Goal: Task Accomplishment & Management: Use online tool/utility

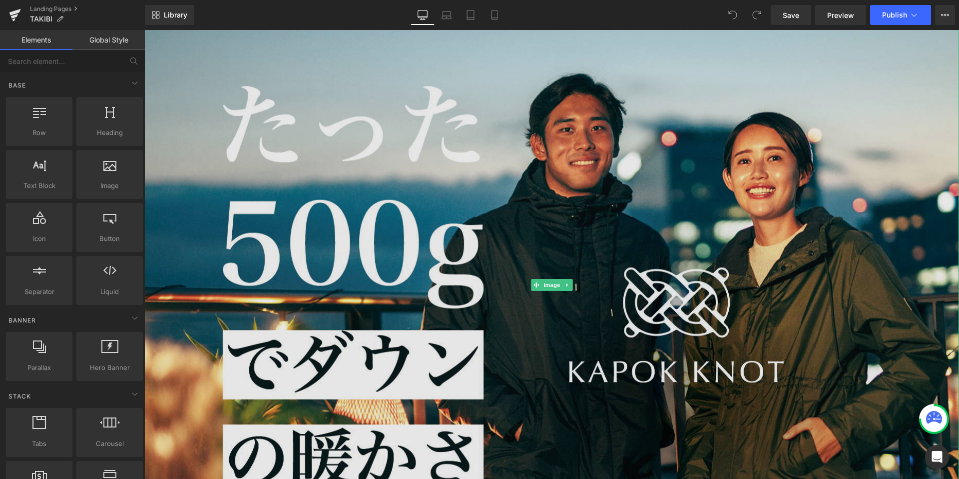
scroll to position [7, 0]
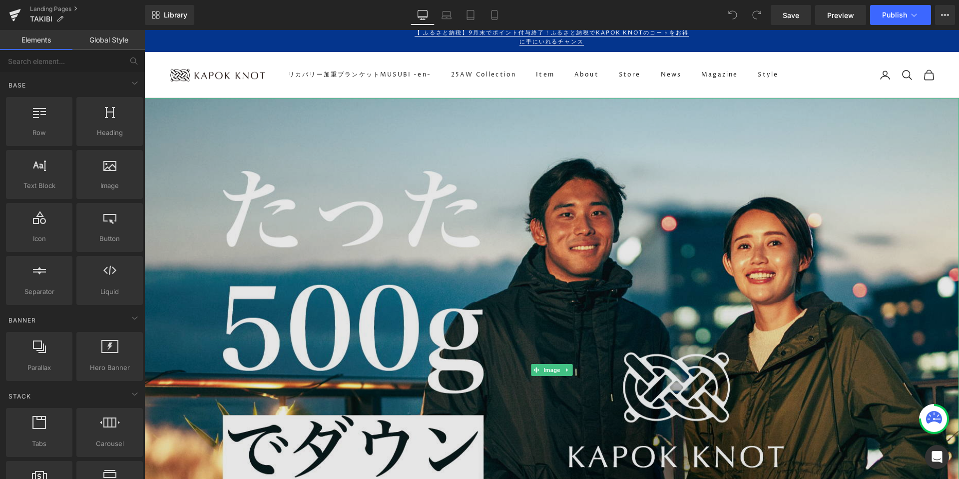
click at [501, 210] on img at bounding box center [551, 370] width 815 height 544
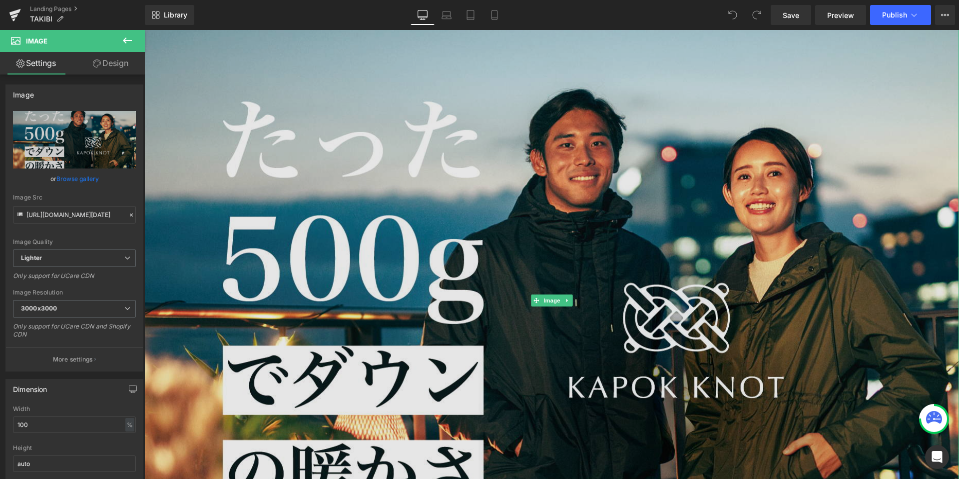
scroll to position [78, 0]
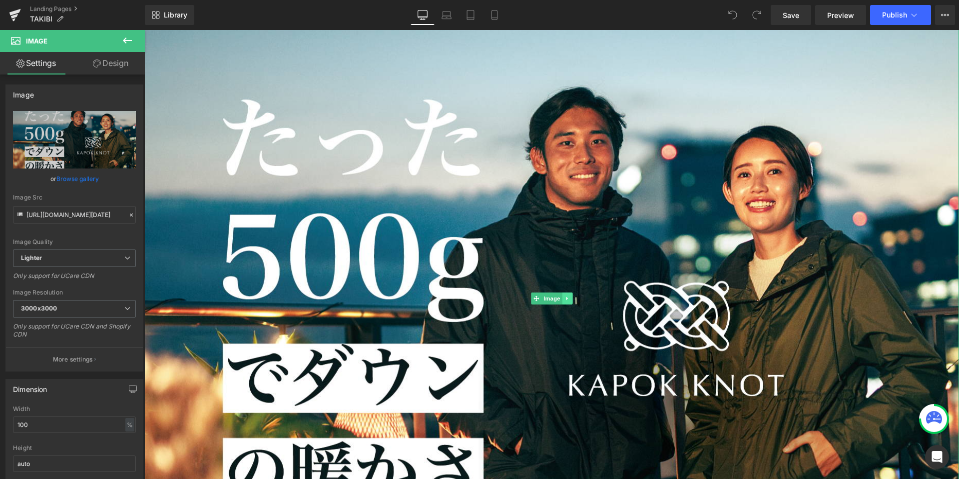
click at [567, 296] on icon at bounding box center [567, 298] width 5 height 6
click at [571, 298] on icon at bounding box center [572, 297] width 5 height 5
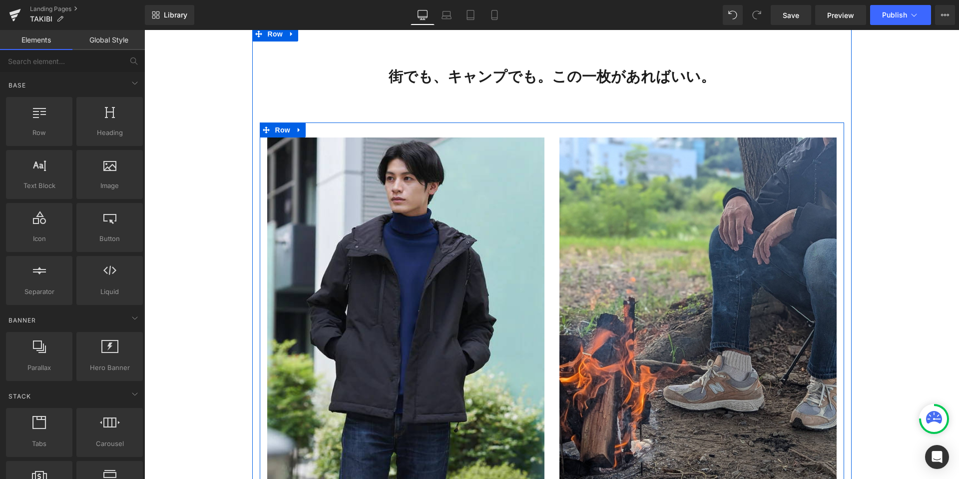
scroll to position [0, 0]
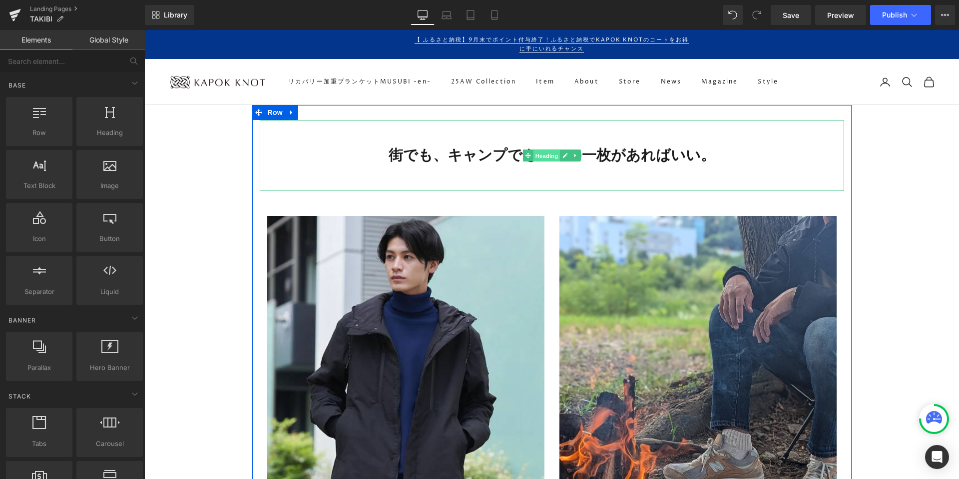
click at [546, 156] on span "Heading" at bounding box center [546, 156] width 27 height 12
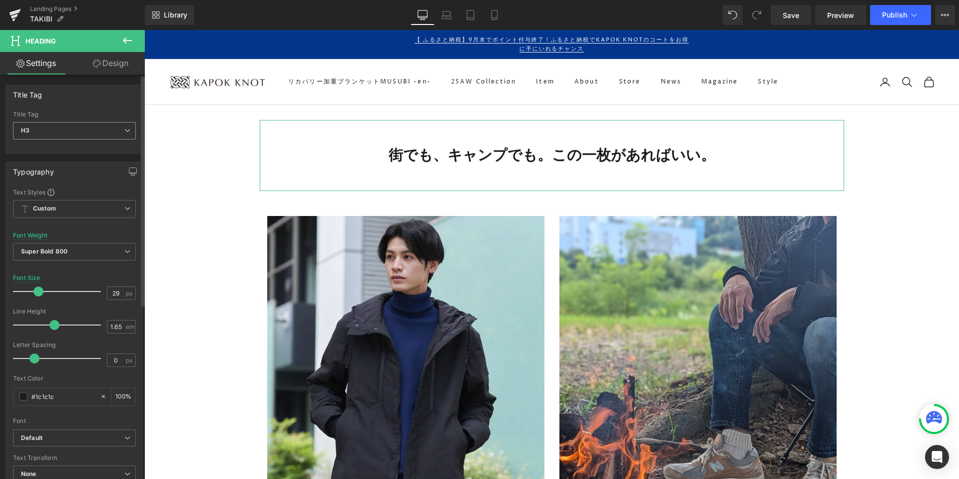
click at [73, 131] on span "H3" at bounding box center [74, 130] width 123 height 17
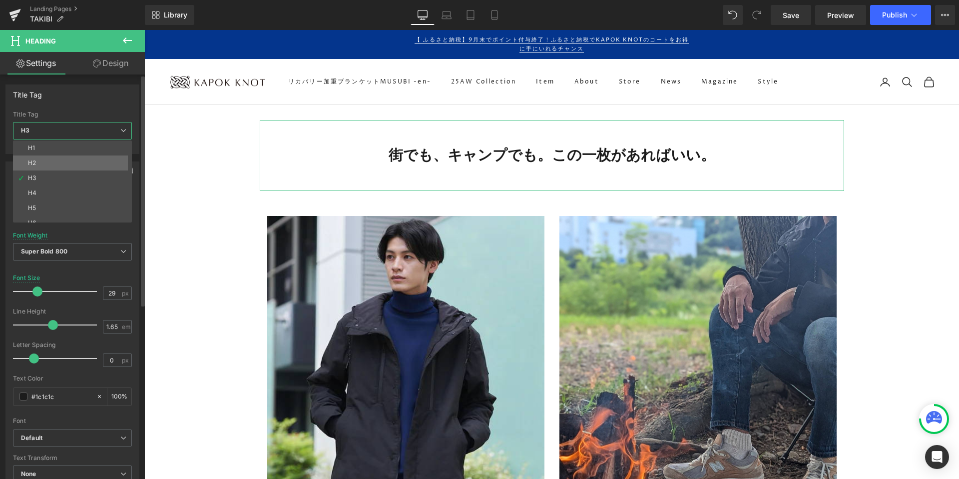
click at [58, 155] on li "H2" at bounding box center [74, 162] width 123 height 15
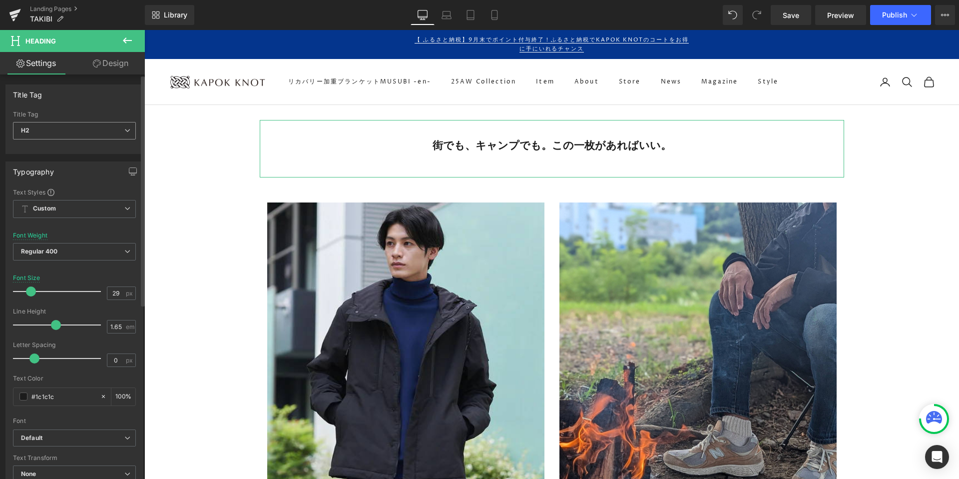
click at [49, 126] on span "H2" at bounding box center [74, 130] width 123 height 17
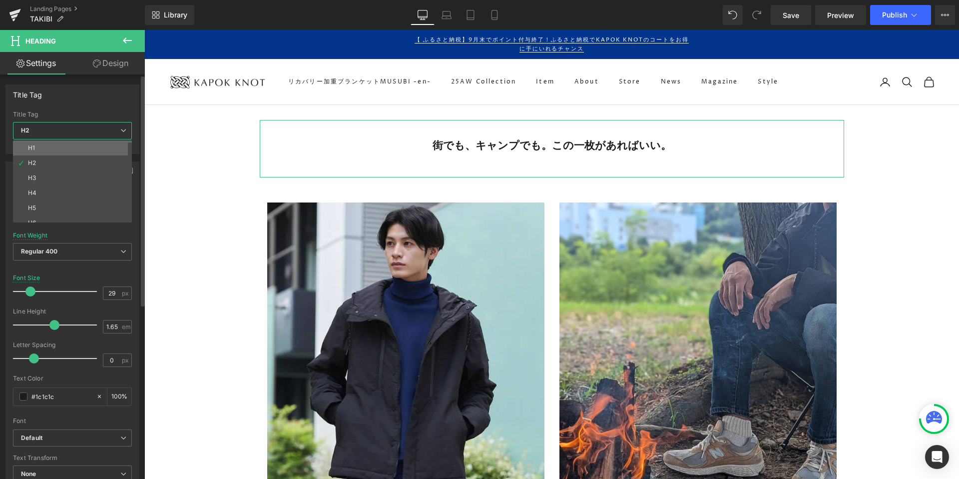
click at [45, 146] on li "H1" at bounding box center [74, 147] width 123 height 15
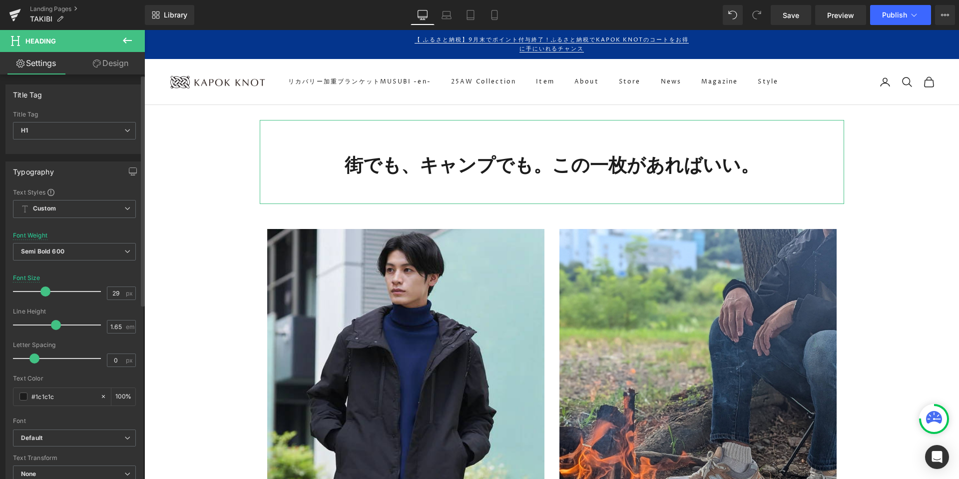
drag, startPoint x: 35, startPoint y: 292, endPoint x: 42, endPoint y: 292, distance: 7.0
click at [42, 292] on span at bounding box center [45, 291] width 10 height 10
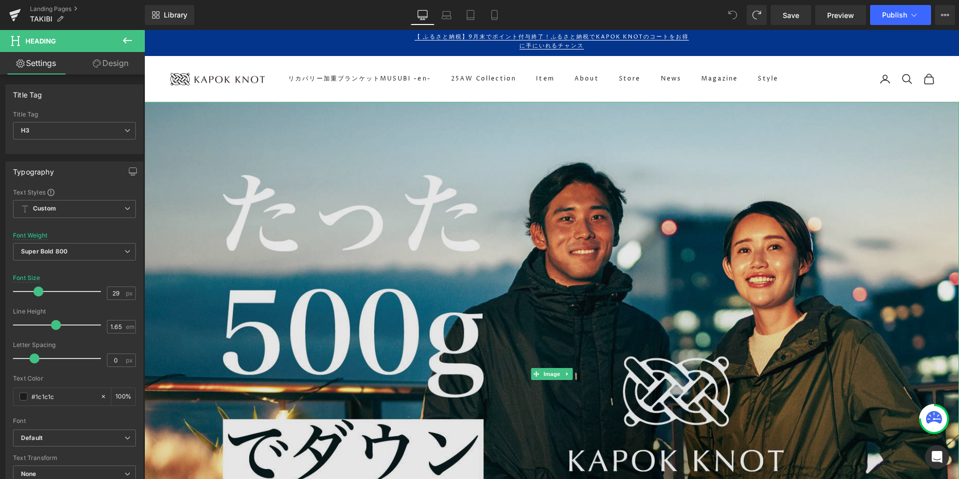
scroll to position [160, 0]
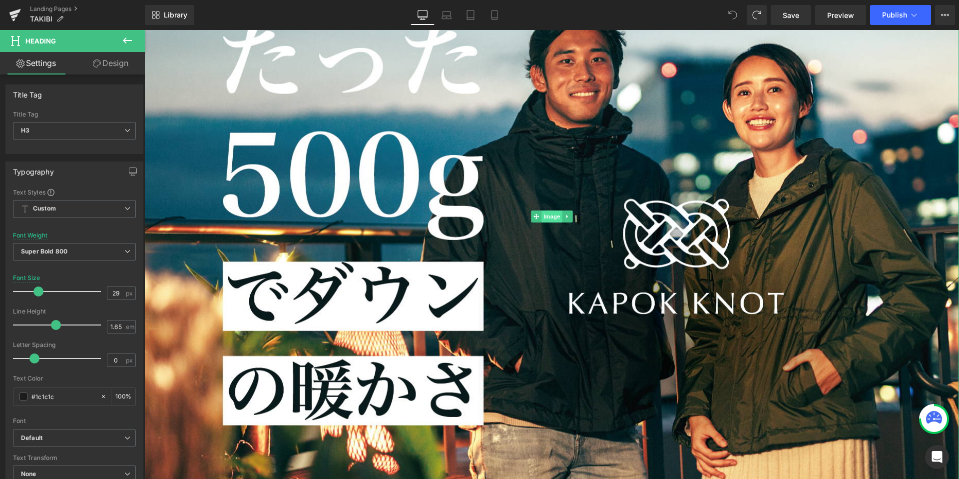
click at [552, 211] on span "Image" at bounding box center [552, 216] width 21 height 12
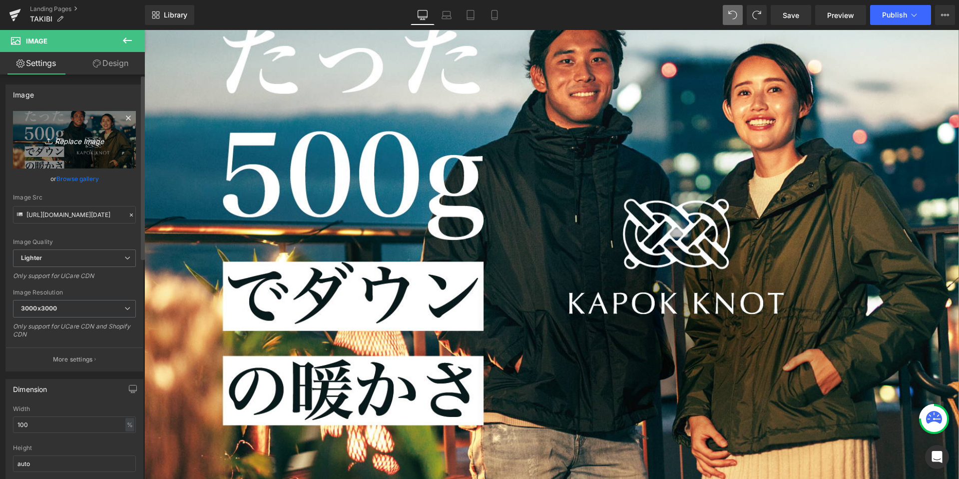
click at [70, 140] on icon "Replace Image" at bounding box center [74, 139] width 80 height 12
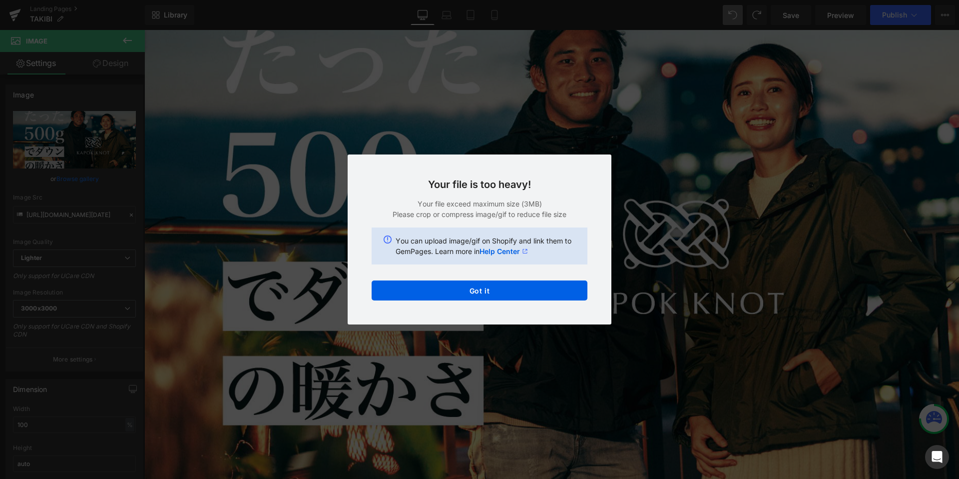
click at [478, 306] on div "Your file is too heavy! Your file exceed maximum size (3MB) Please crop or comp…" at bounding box center [480, 239] width 264 height 170
click at [471, 289] on button "Got it" at bounding box center [480, 290] width 216 height 20
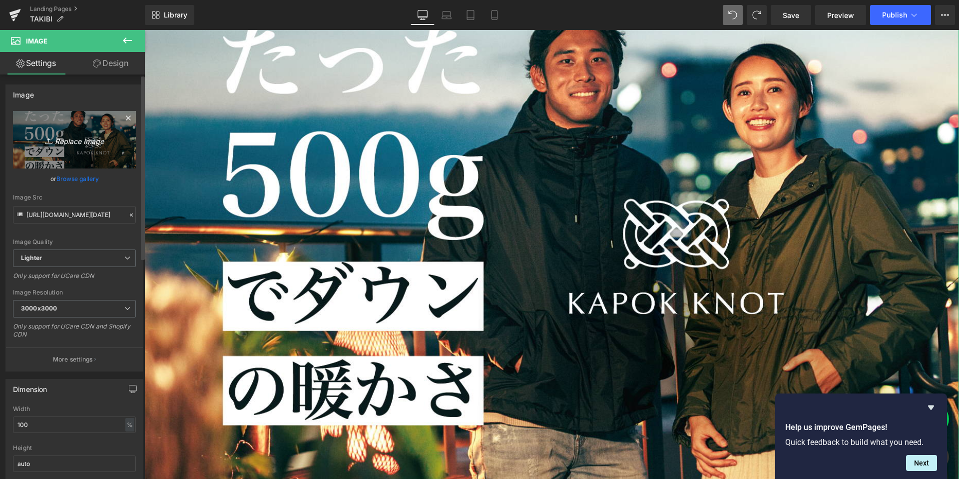
click at [62, 142] on icon "Replace Image" at bounding box center [74, 139] width 80 height 12
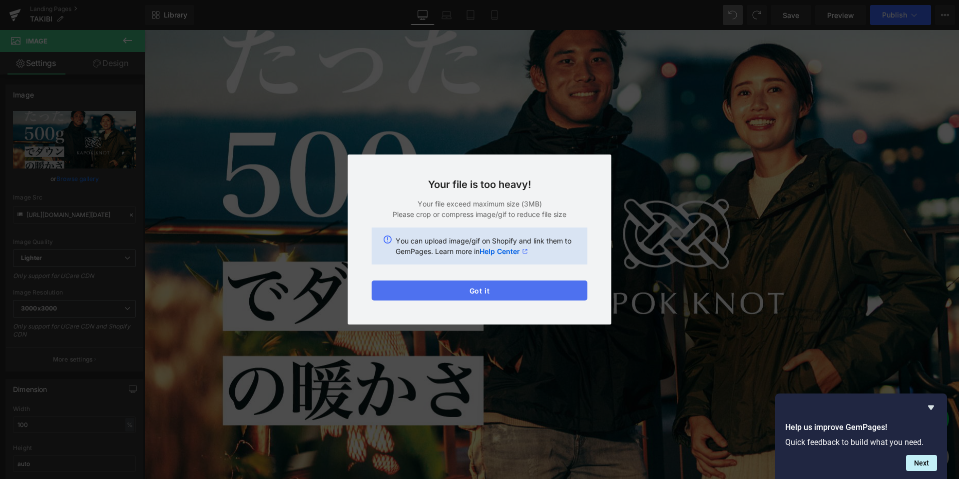
click at [469, 293] on button "Got it" at bounding box center [480, 290] width 216 height 20
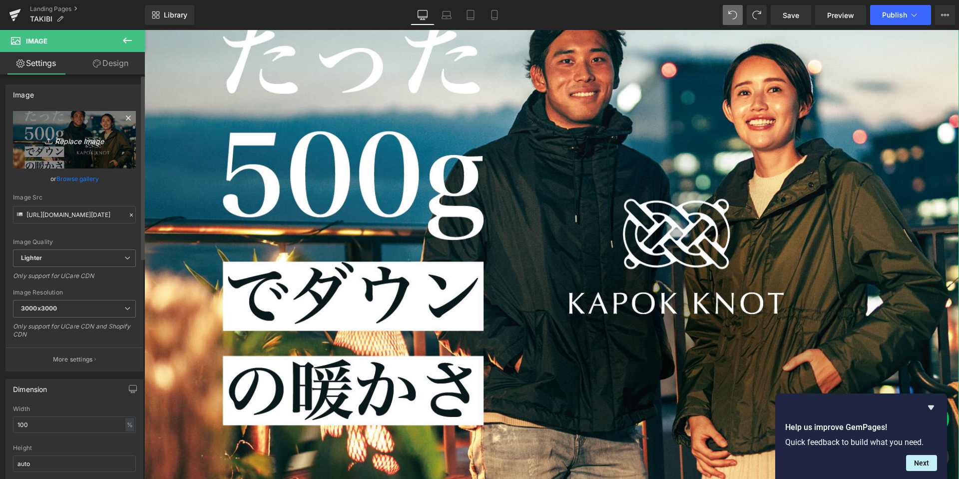
click at [72, 140] on icon "Replace Image" at bounding box center [74, 139] width 80 height 12
click at [64, 138] on icon "Replace Image" at bounding box center [74, 139] width 80 height 12
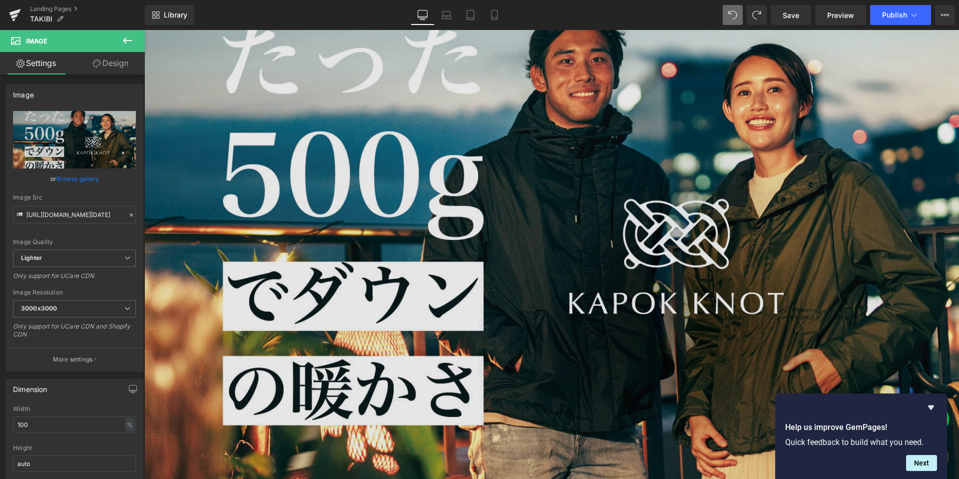
type input "C:\fakepath\アートボード 2@2x.png"
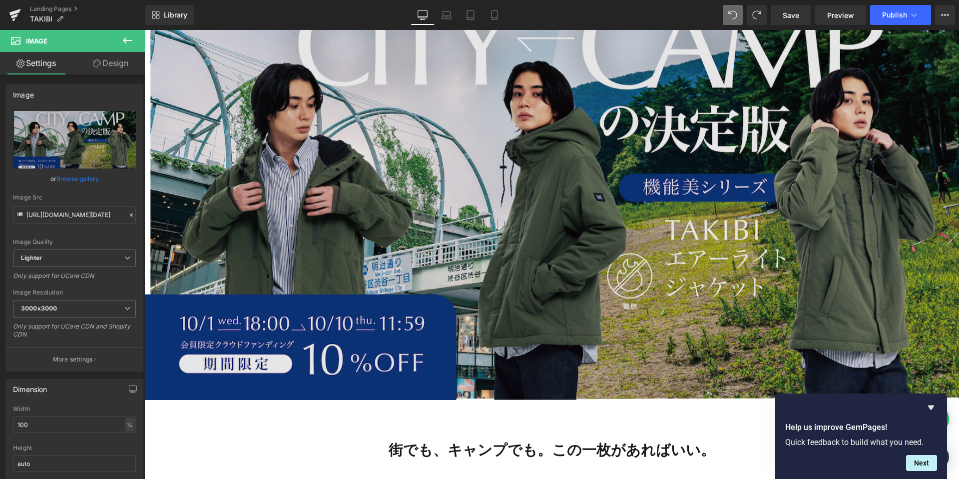
scroll to position [4, 0]
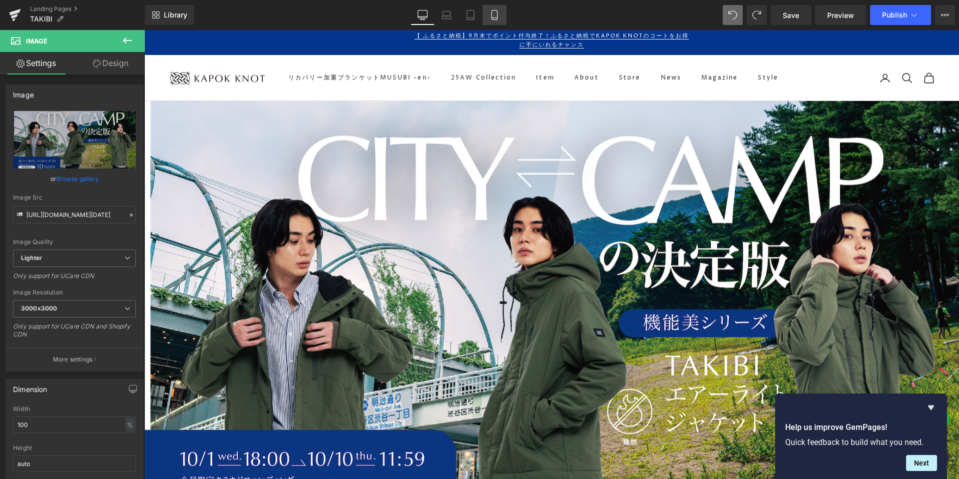
click at [496, 12] on icon at bounding box center [495, 15] width 10 height 10
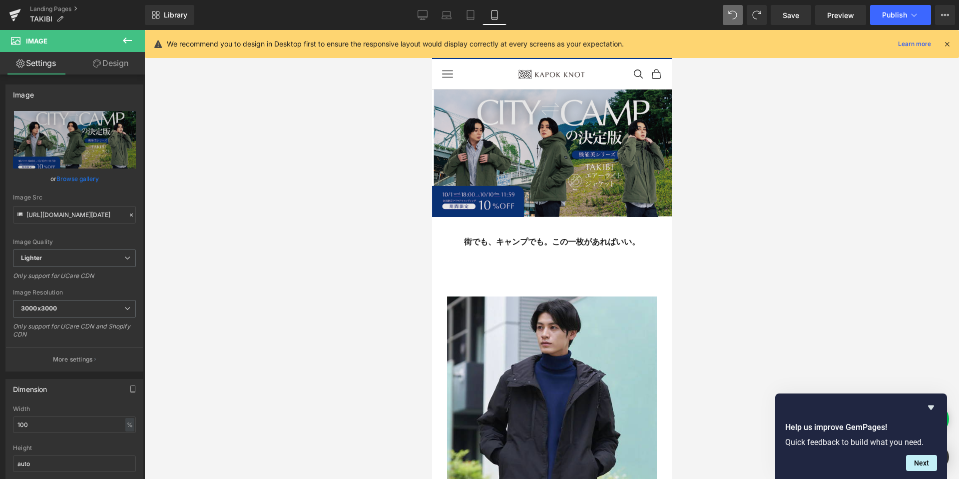
click at [553, 155] on div "Image" at bounding box center [552, 153] width 240 height 128
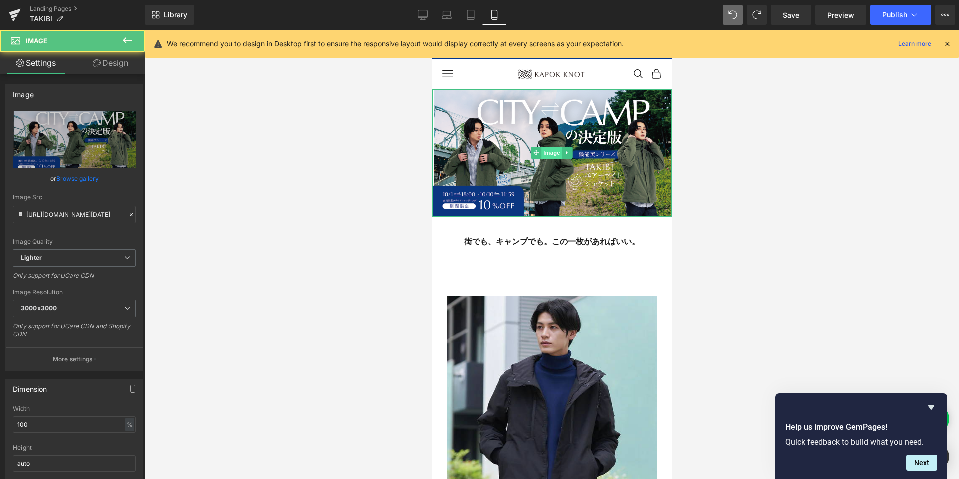
click at [552, 152] on span "Image" at bounding box center [551, 153] width 21 height 12
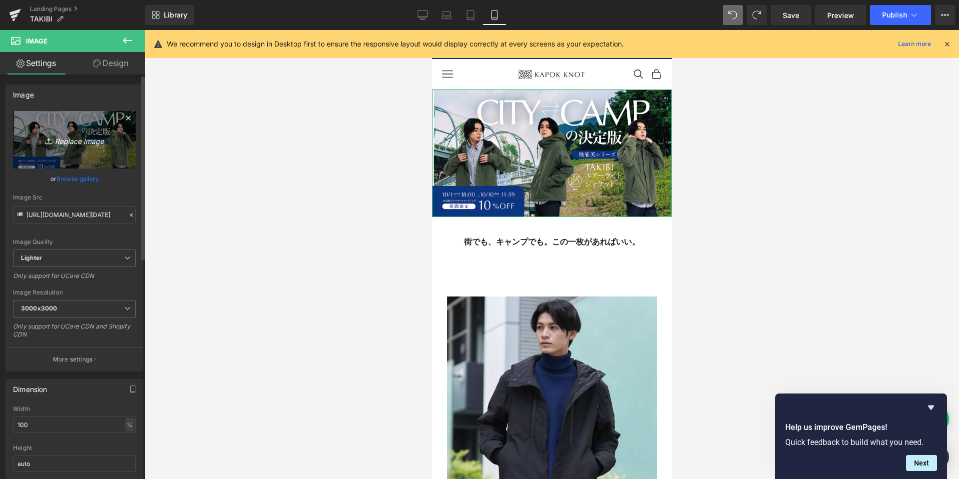
click at [80, 137] on icon "Replace Image" at bounding box center [74, 139] width 80 height 12
type input "C:\fakepath\アートボード 3 のコピー@2x.png"
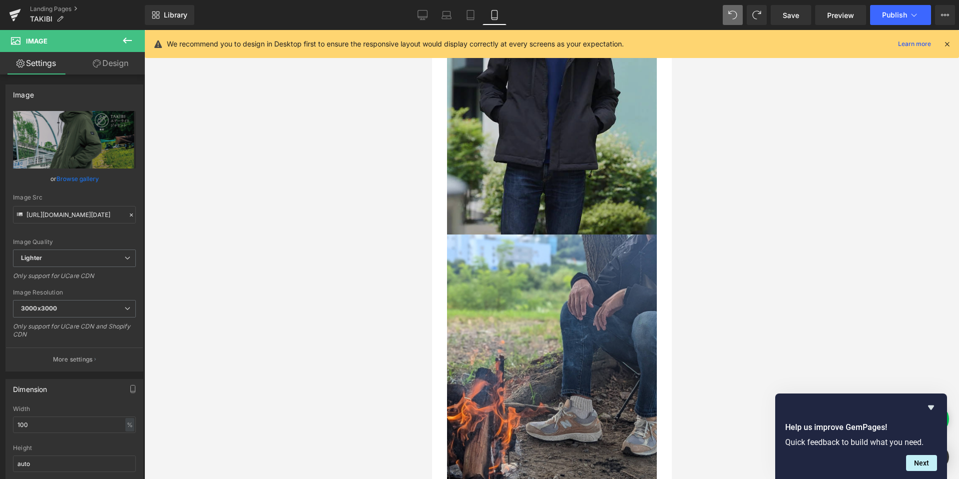
scroll to position [458, 0]
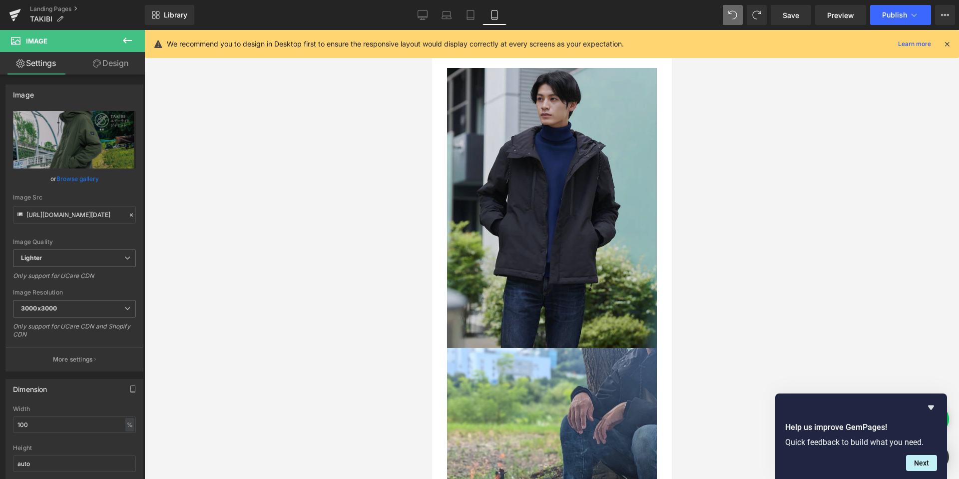
click at [536, 236] on img at bounding box center [552, 208] width 210 height 280
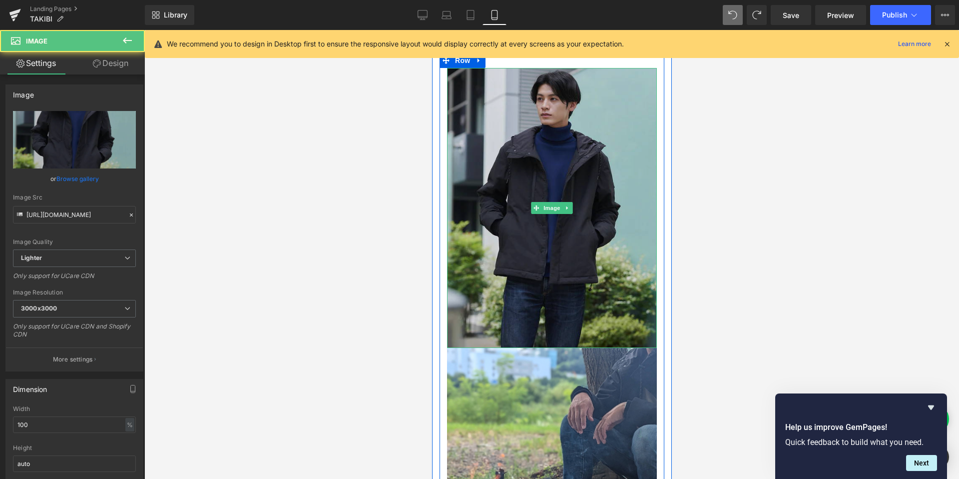
scroll to position [374, 0]
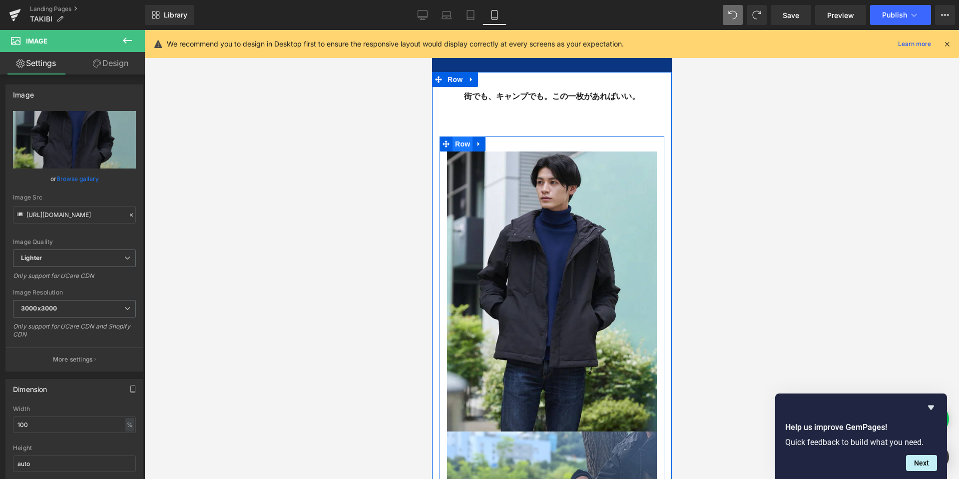
click at [462, 141] on span "Row" at bounding box center [462, 143] width 20 height 15
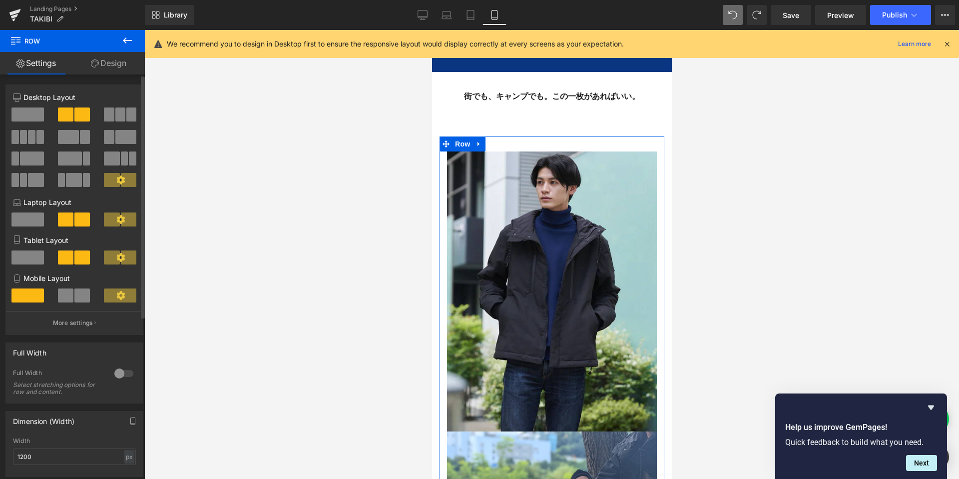
click at [63, 299] on span at bounding box center [65, 295] width 15 height 14
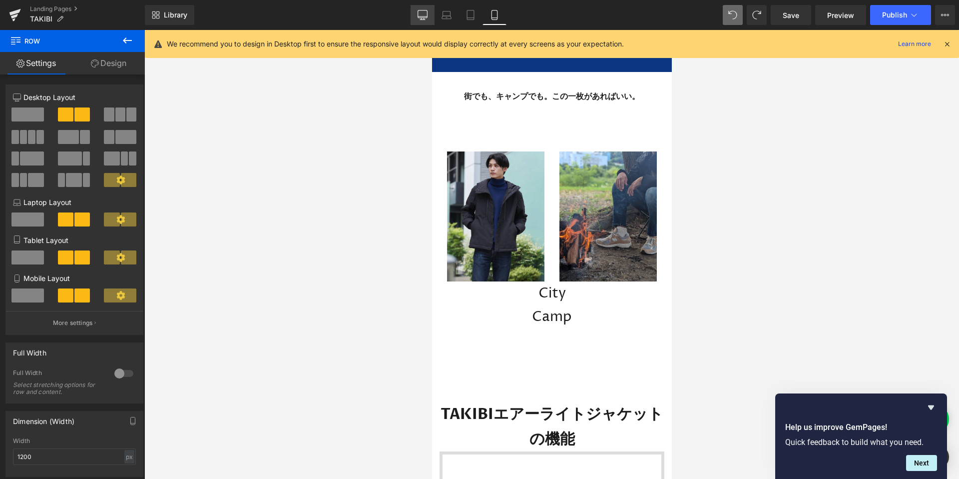
click at [419, 23] on link "Desktop" at bounding box center [423, 15] width 24 height 20
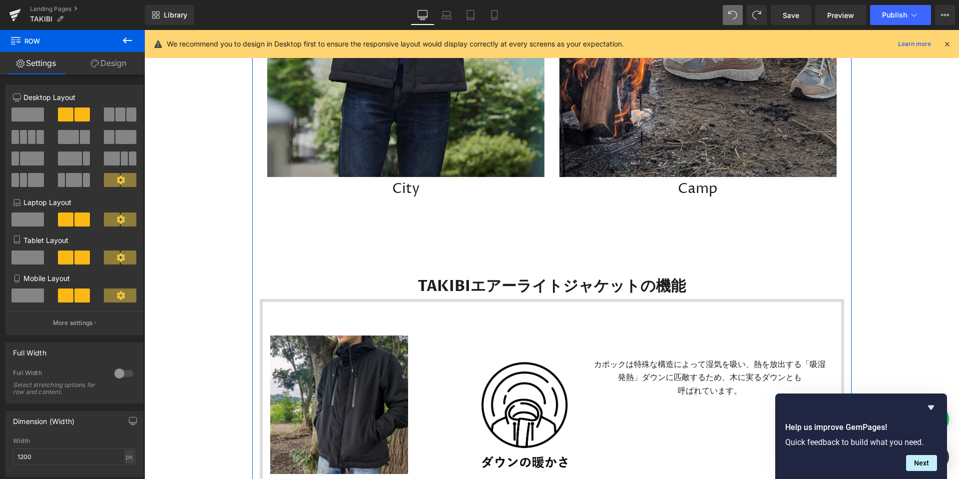
scroll to position [1622, 0]
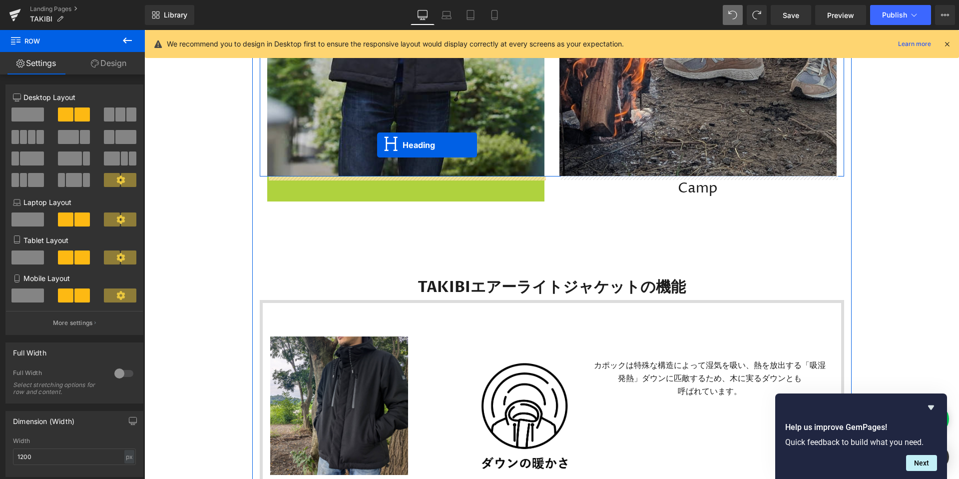
drag, startPoint x: 380, startPoint y: 188, endPoint x: 377, endPoint y: 145, distance: 43.6
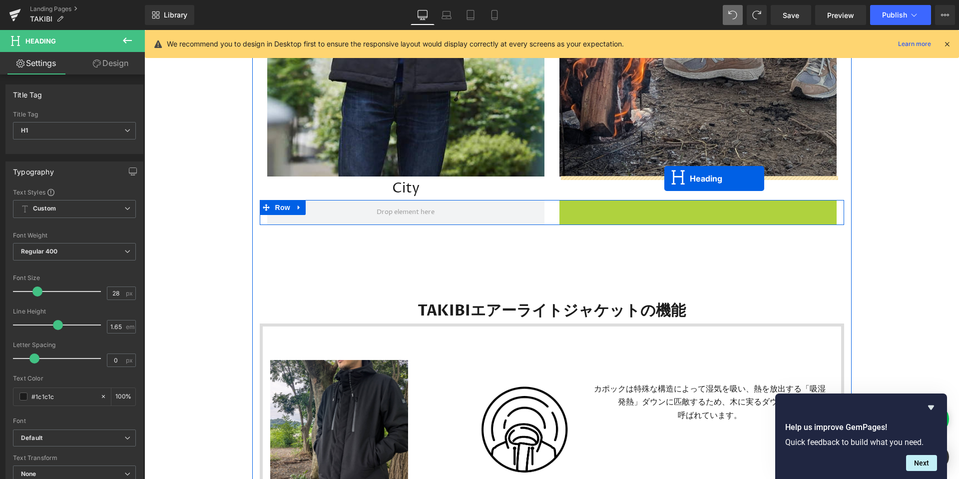
drag, startPoint x: 669, startPoint y: 212, endPoint x: 664, endPoint y: 178, distance: 33.9
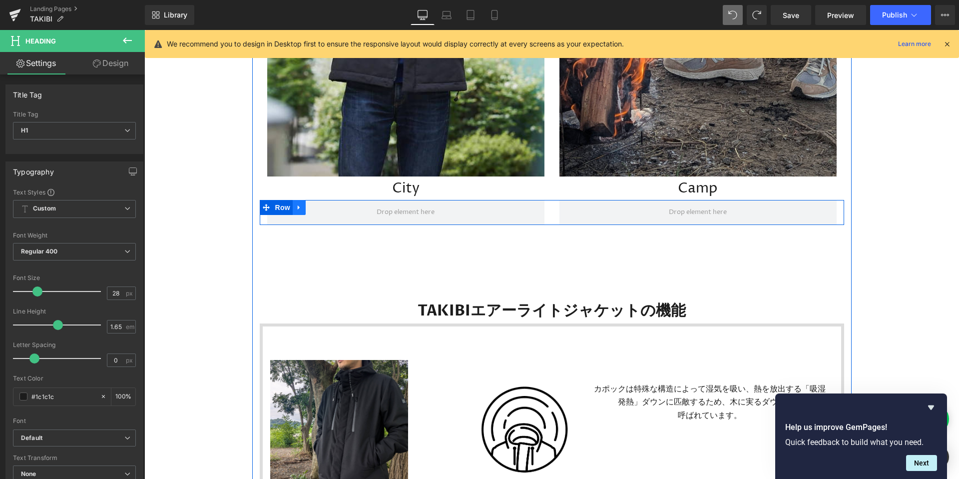
click at [303, 206] on link at bounding box center [299, 207] width 13 height 15
click at [327, 208] on icon at bounding box center [325, 207] width 7 height 7
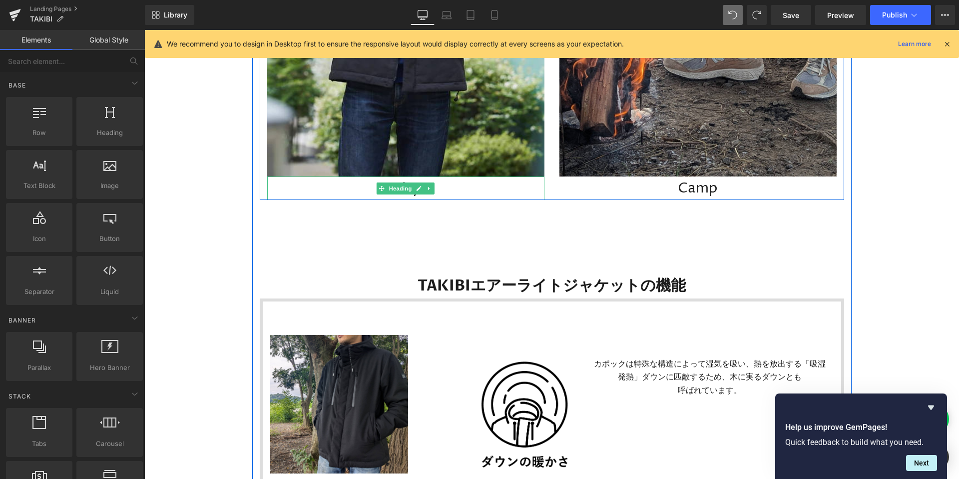
click at [410, 192] on span "Heading" at bounding box center [400, 188] width 27 height 12
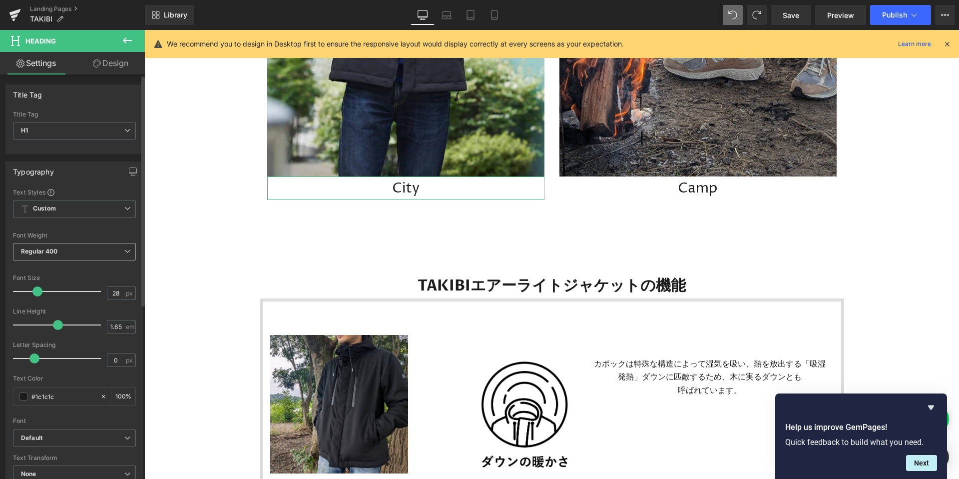
click at [59, 254] on span "Regular 400" at bounding box center [74, 251] width 123 height 17
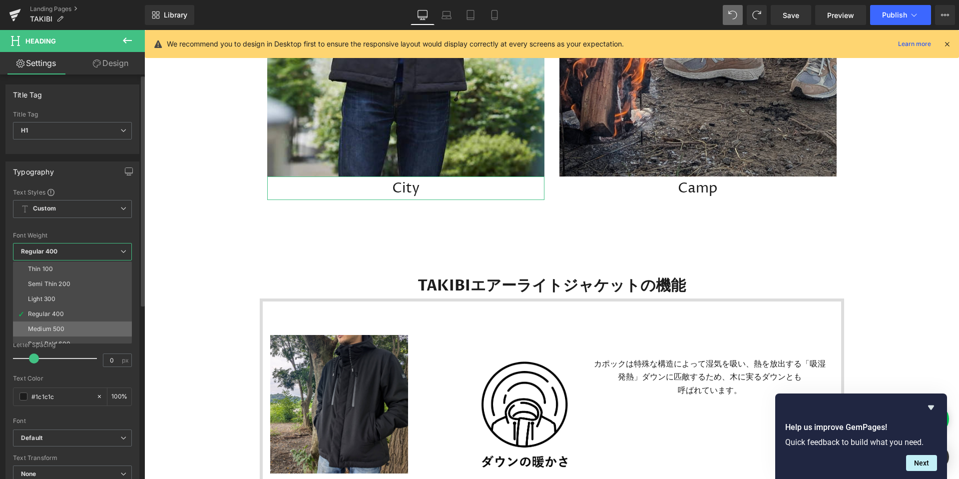
scroll to position [23, 0]
click at [69, 320] on div "Semi Bold 600" at bounding box center [49, 320] width 42 height 7
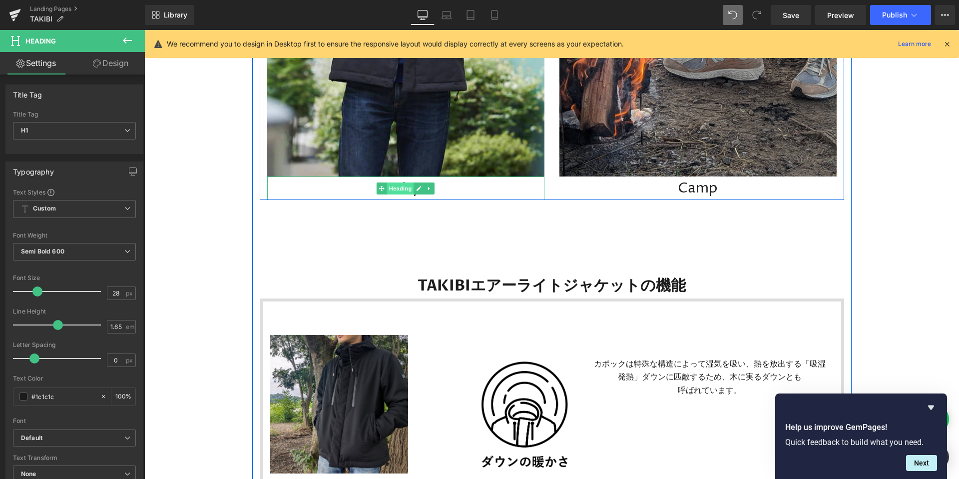
click at [400, 187] on span "Heading" at bounding box center [400, 188] width 27 height 12
click at [458, 190] on h1 "City" at bounding box center [405, 187] width 277 height 23
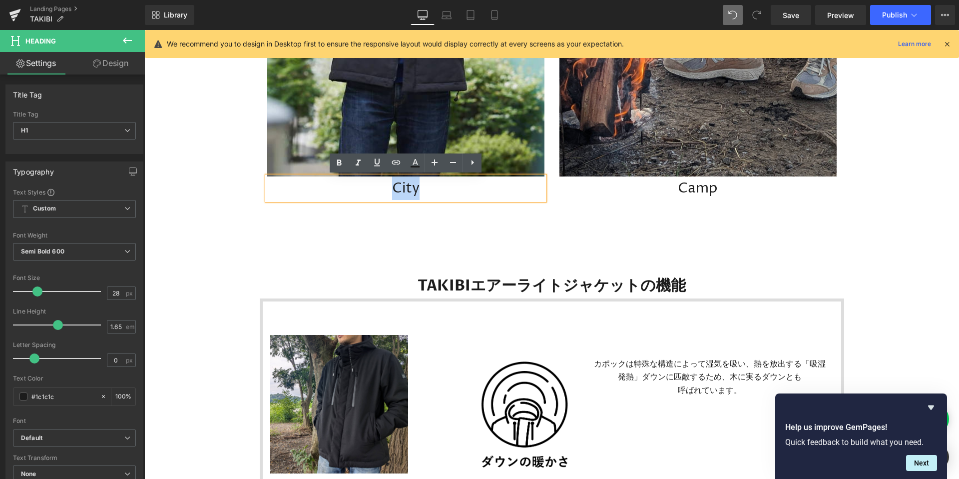
drag, startPoint x: 452, startPoint y: 190, endPoint x: 343, endPoint y: 186, distance: 109.5
click at [343, 186] on h1 "City" at bounding box center [405, 187] width 277 height 23
click at [342, 165] on icon at bounding box center [339, 163] width 12 height 12
click at [738, 187] on h1 "Camp" at bounding box center [698, 187] width 277 height 23
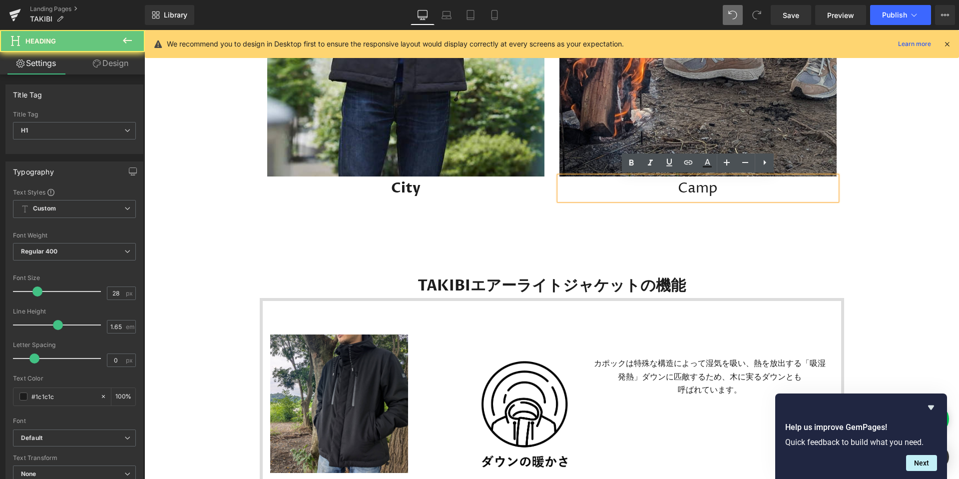
click at [734, 187] on h1 "Camp" at bounding box center [698, 187] width 277 height 23
drag, startPoint x: 724, startPoint y: 187, endPoint x: 638, endPoint y: 187, distance: 86.5
click at [638, 187] on h1 "Camp" at bounding box center [698, 187] width 277 height 23
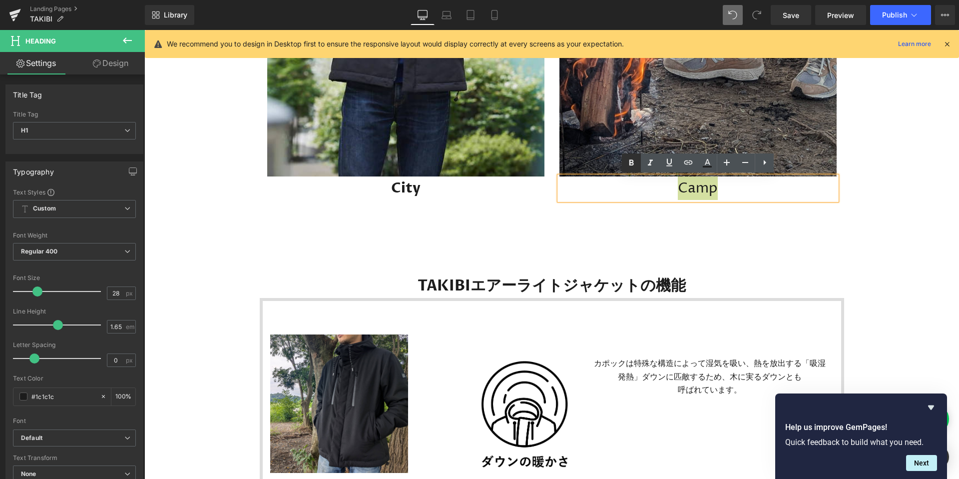
click at [626, 162] on icon at bounding box center [632, 163] width 12 height 12
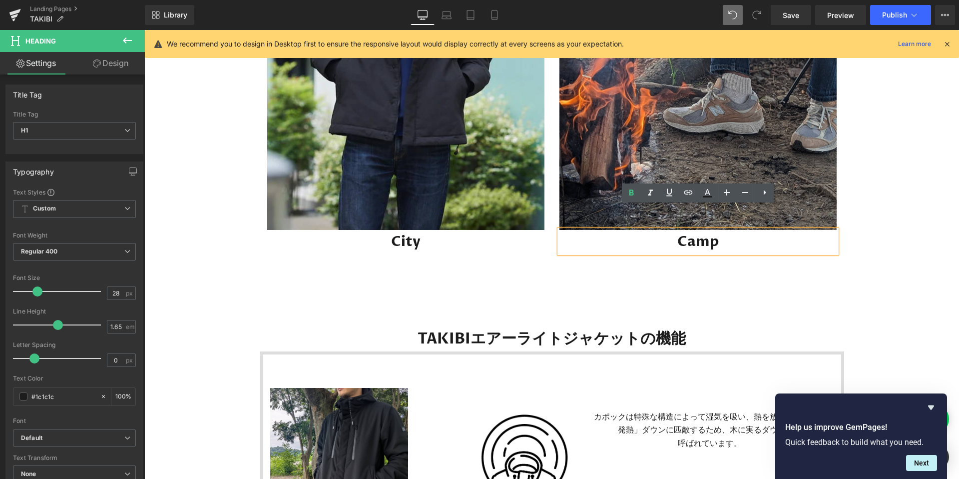
scroll to position [1592, 0]
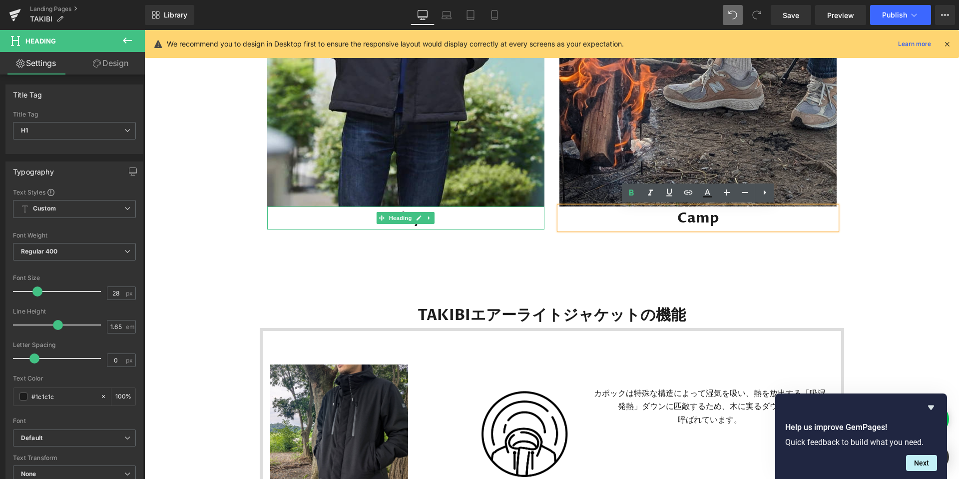
click at [465, 221] on h1 "City" at bounding box center [405, 217] width 277 height 23
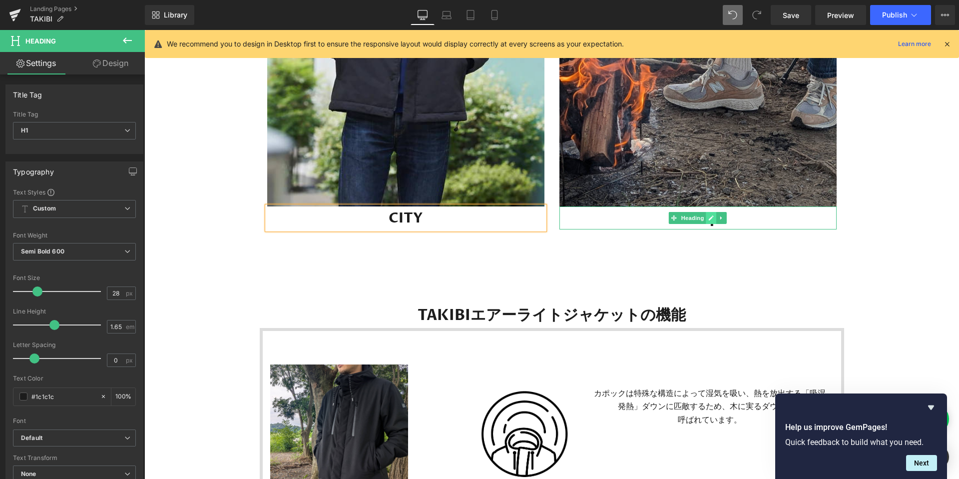
click at [708, 217] on link at bounding box center [712, 218] width 10 height 12
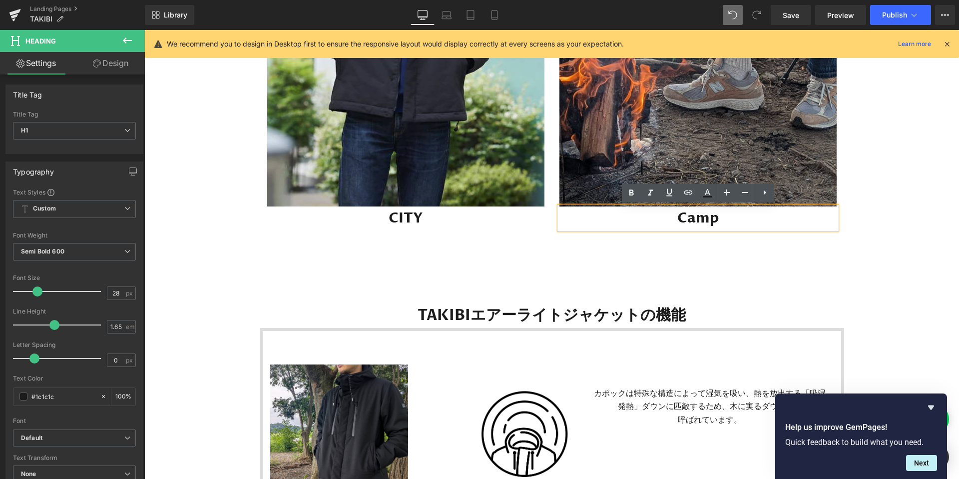
click at [732, 218] on h1 "Camp" at bounding box center [698, 217] width 277 height 23
click at [795, 16] on span "Save" at bounding box center [791, 15] width 16 height 10
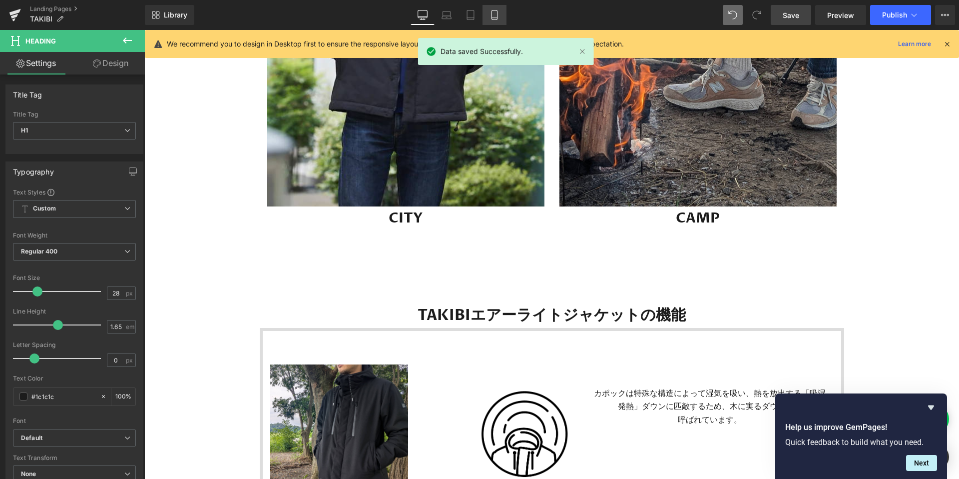
click at [482, 21] on link "Tablet" at bounding box center [471, 15] width 24 height 20
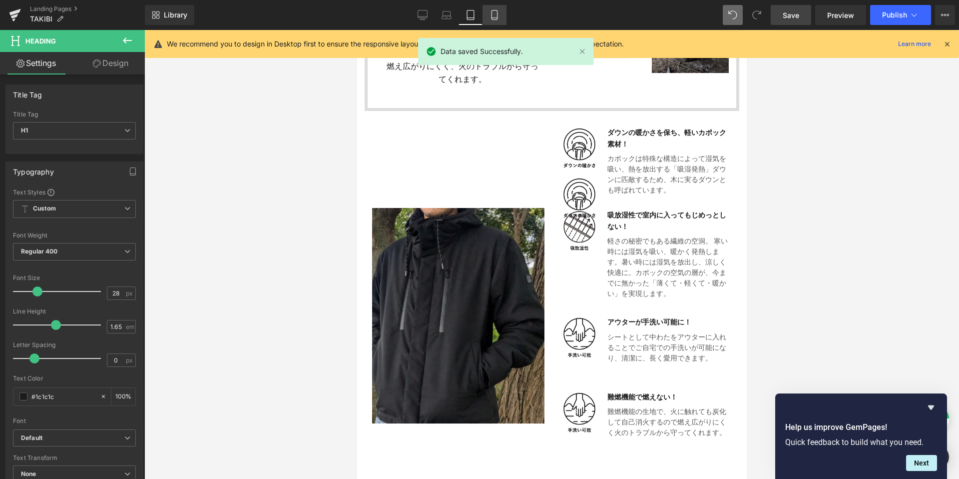
scroll to position [799, 0]
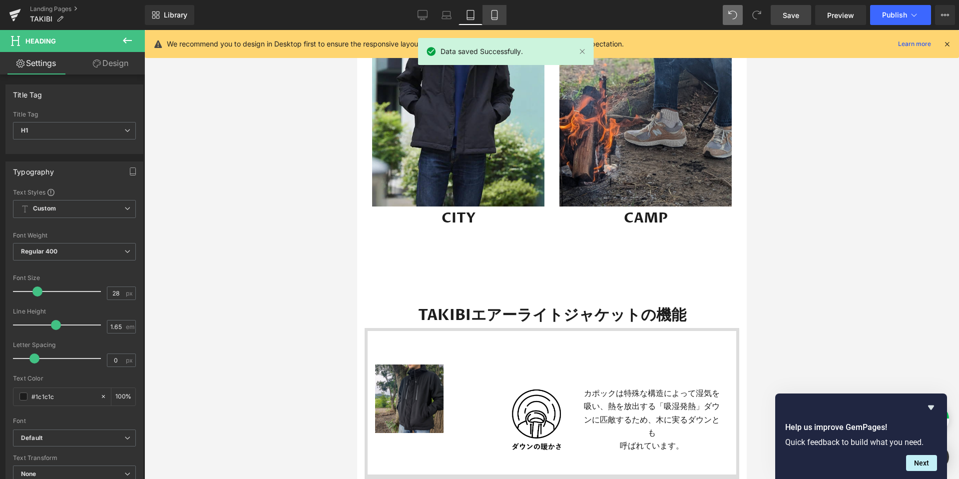
click at [499, 15] on icon at bounding box center [495, 15] width 10 height 10
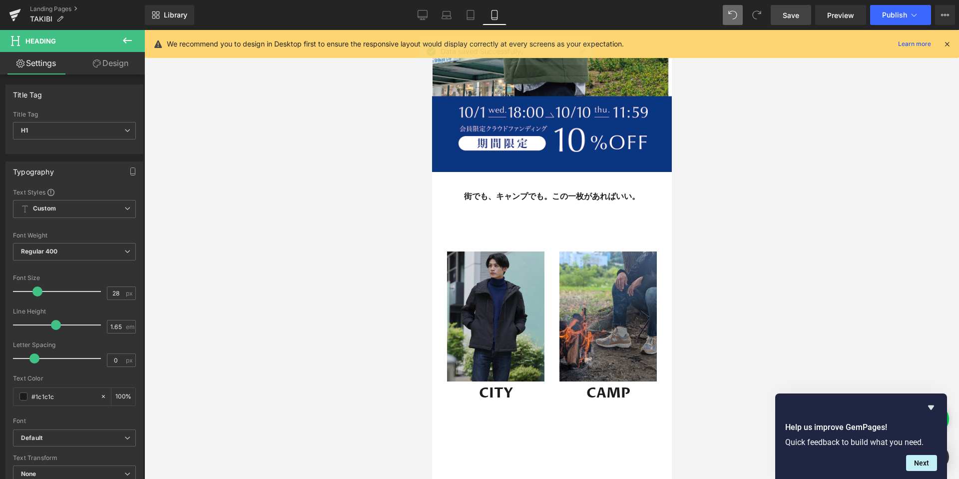
scroll to position [274, 0]
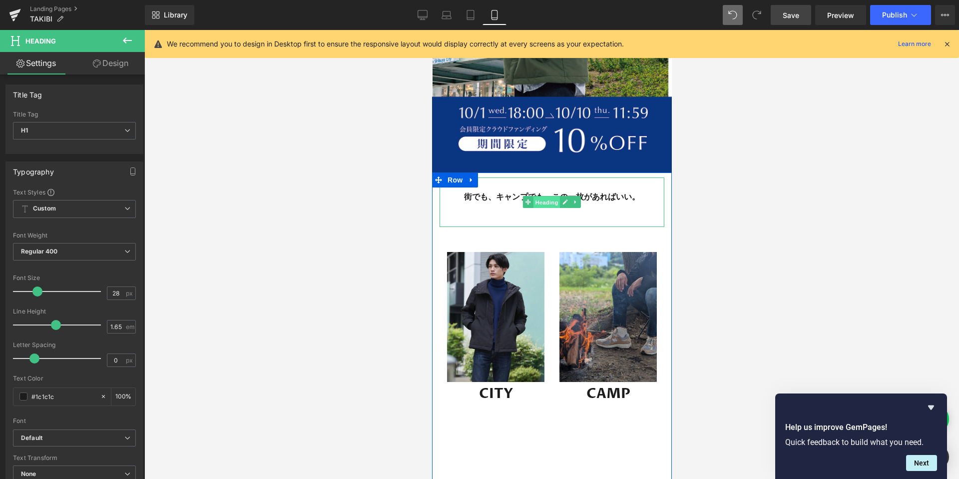
click at [545, 202] on span "Heading" at bounding box center [546, 202] width 27 height 12
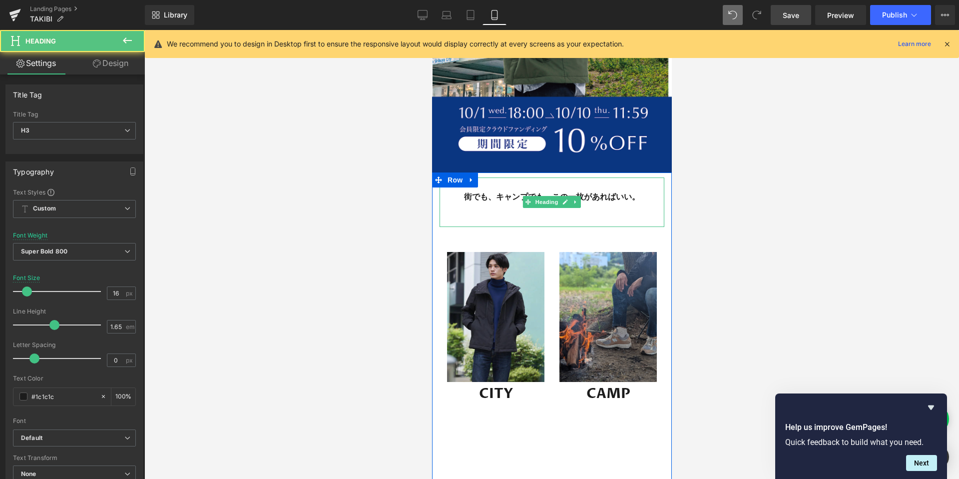
click at [619, 206] on div at bounding box center [551, 209] width 225 height 11
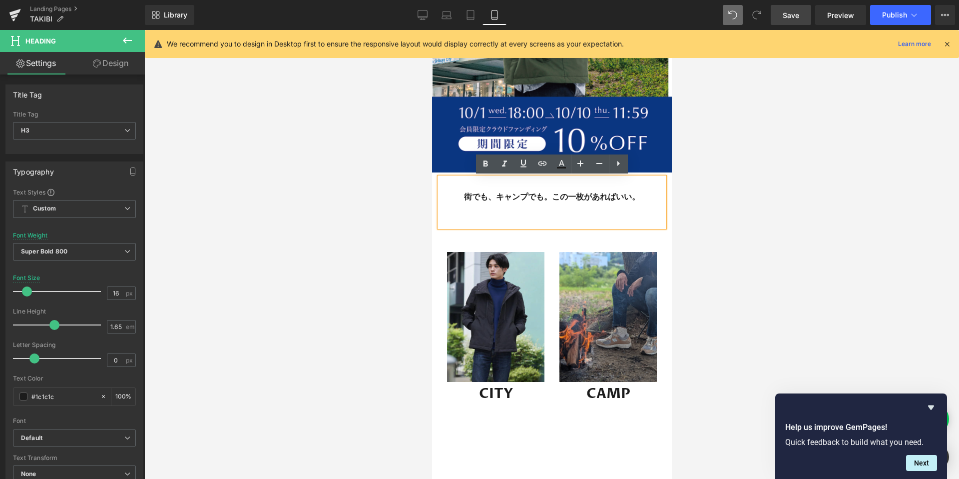
click at [636, 199] on h3 "街でも、キャンプでも。この一枚があればいい。" at bounding box center [551, 196] width 225 height 13
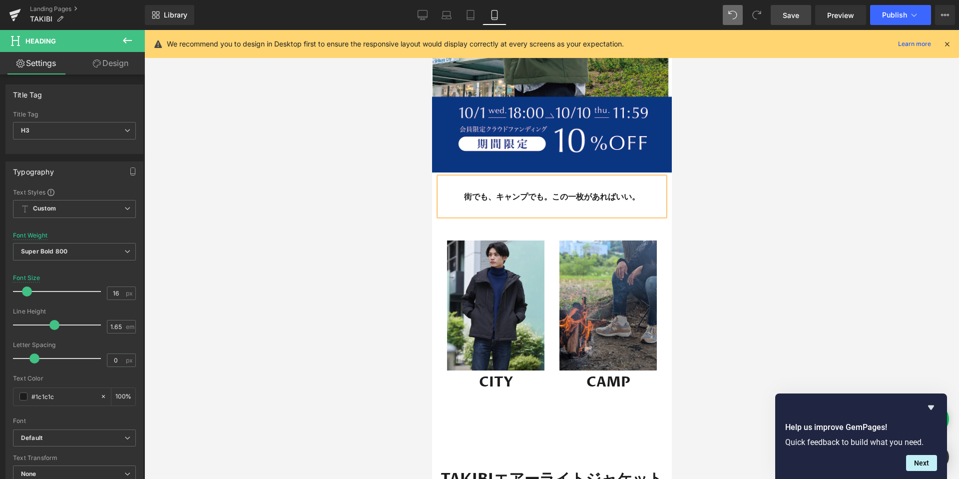
click at [697, 224] on div at bounding box center [551, 254] width 815 height 449
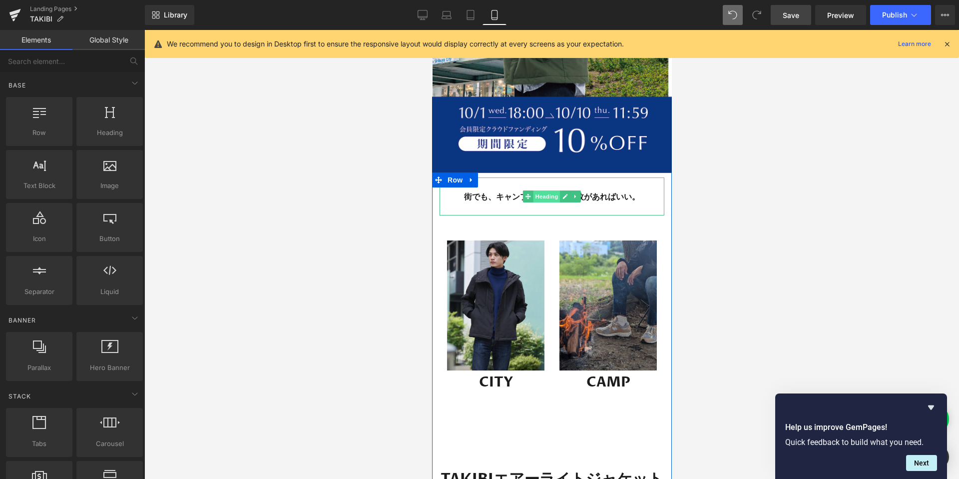
click at [547, 196] on span "Heading" at bounding box center [546, 196] width 27 height 12
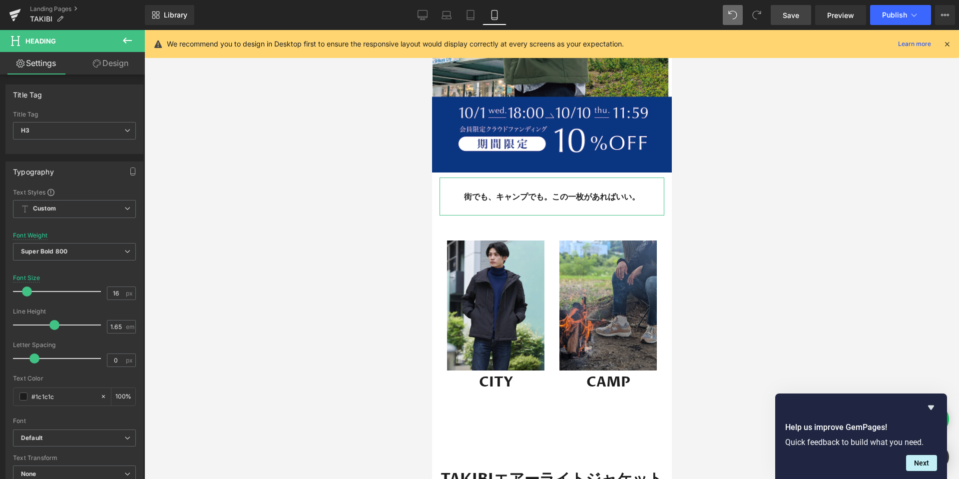
click at [111, 64] on link "Design" at bounding box center [110, 63] width 72 height 22
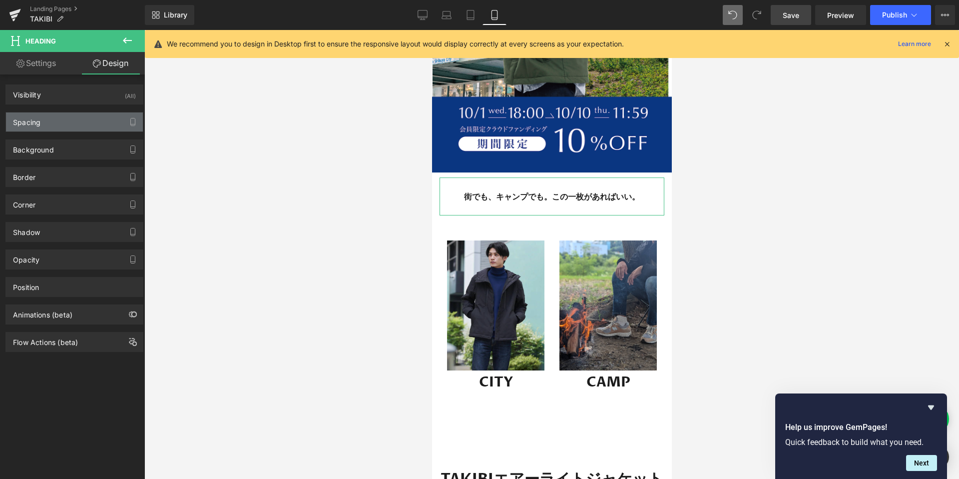
click at [66, 115] on div "Spacing" at bounding box center [74, 121] width 137 height 19
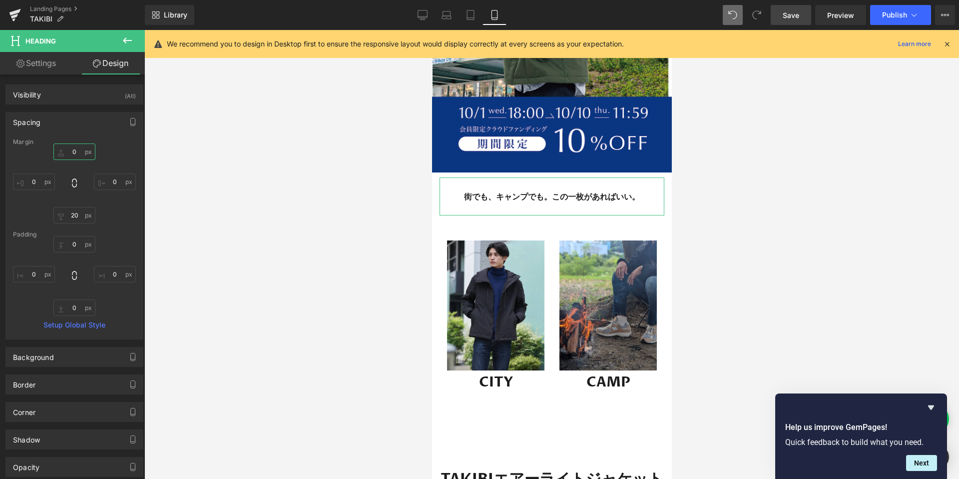
click at [72, 151] on input "0" at bounding box center [74, 151] width 42 height 16
click at [77, 217] on input "20" at bounding box center [74, 215] width 42 height 16
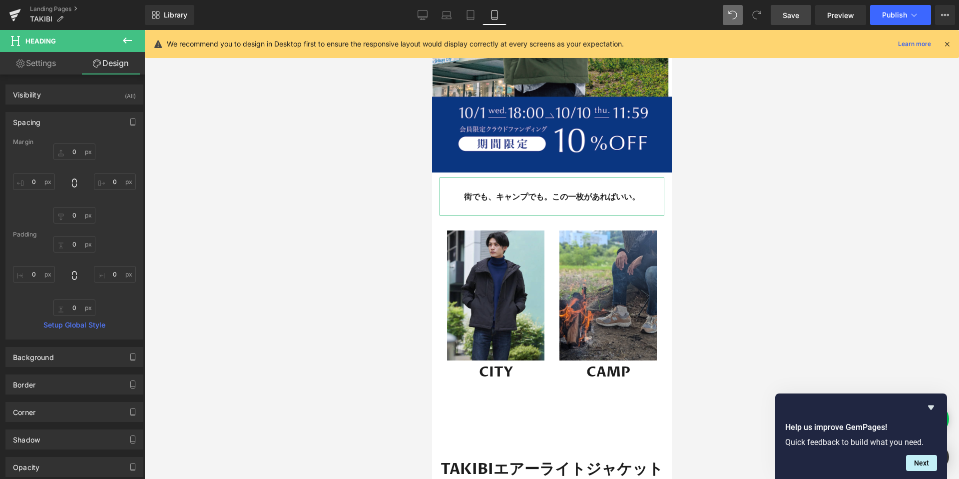
click at [105, 214] on div "0 0 0" at bounding box center [74, 183] width 123 height 80
click at [699, 229] on div at bounding box center [551, 254] width 815 height 449
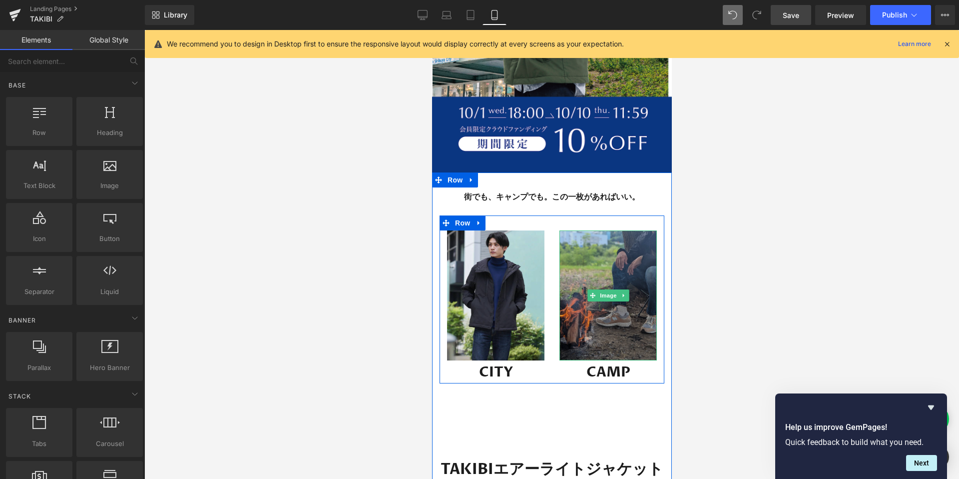
scroll to position [331, 0]
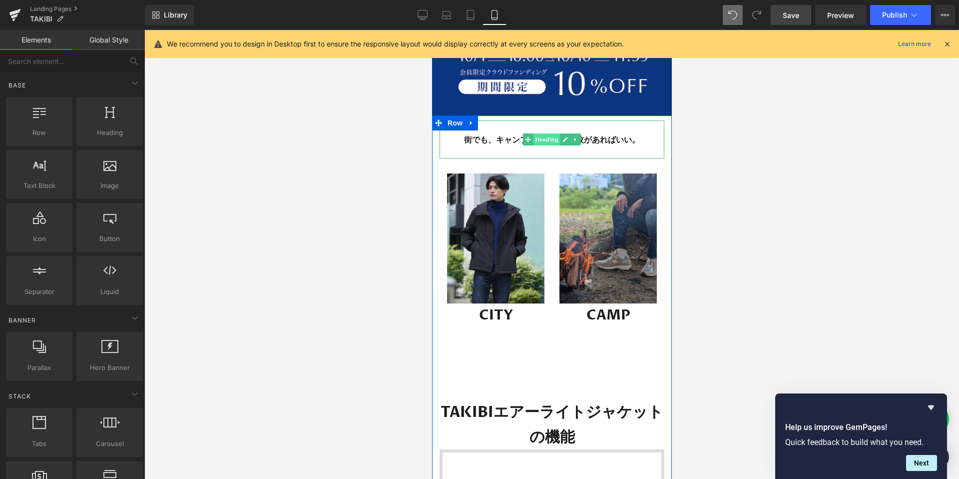
click at [543, 141] on span "Heading" at bounding box center [546, 139] width 27 height 12
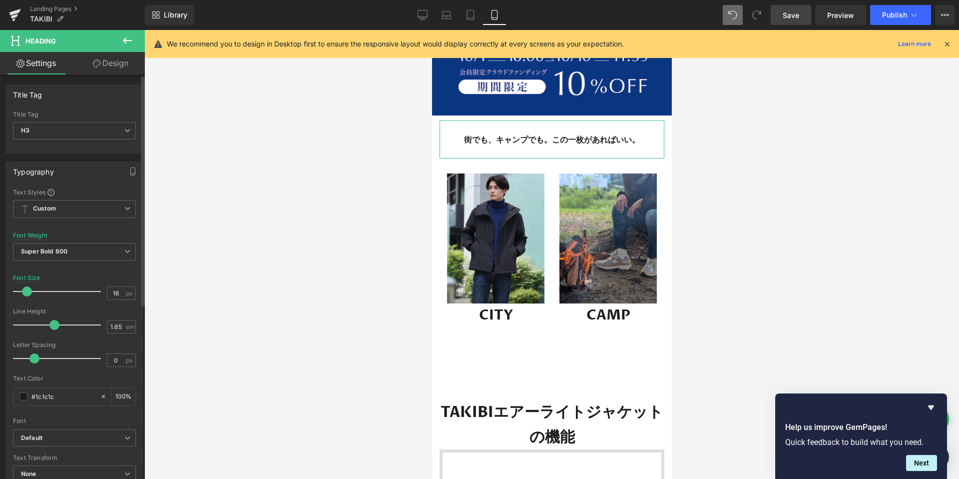
click at [24, 289] on span at bounding box center [27, 291] width 10 height 10
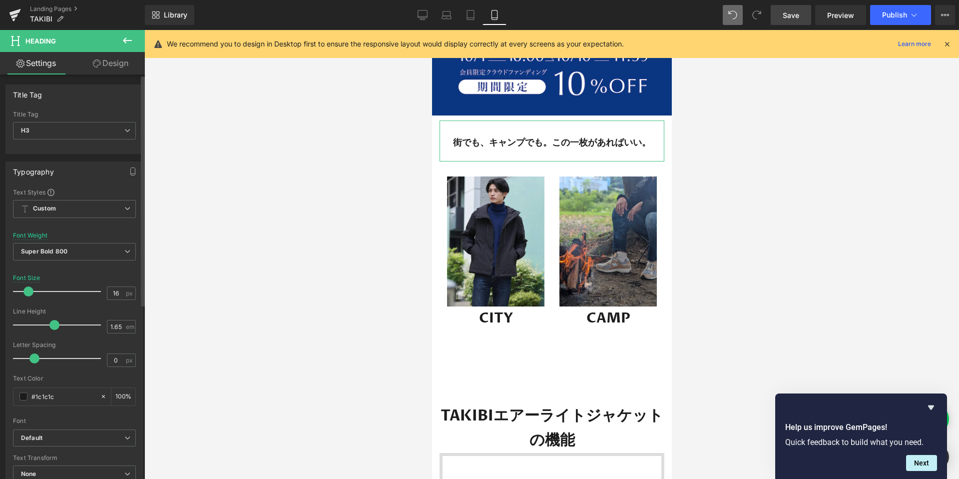
click at [26, 289] on span at bounding box center [28, 291] width 10 height 10
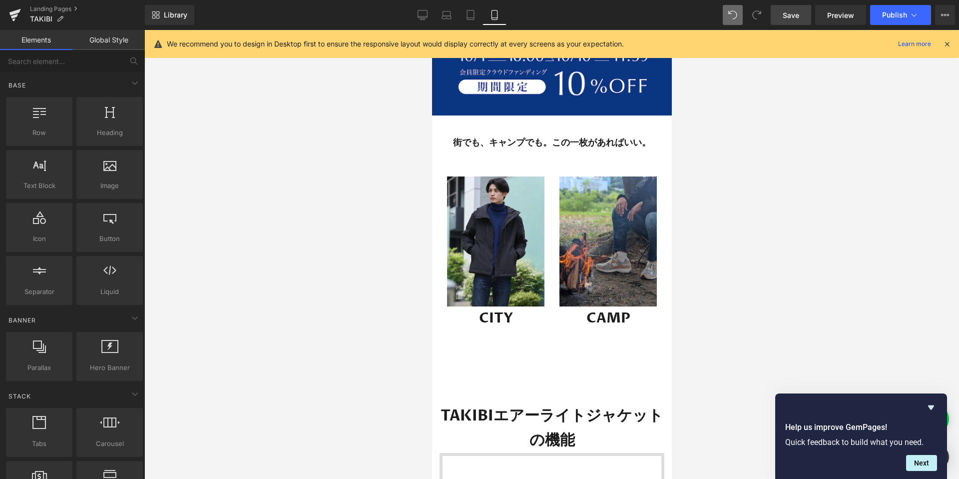
click at [698, 267] on div at bounding box center [551, 254] width 815 height 449
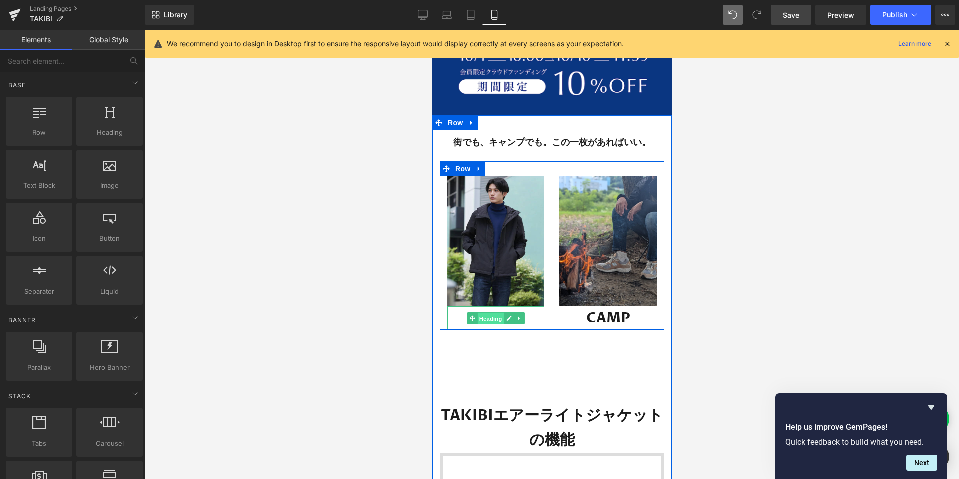
click at [484, 323] on span "Heading" at bounding box center [490, 318] width 27 height 12
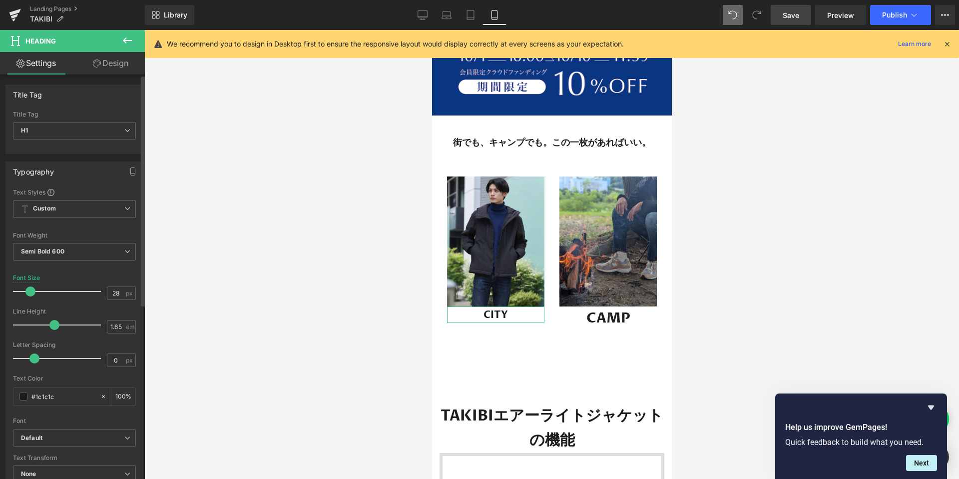
drag, startPoint x: 35, startPoint y: 291, endPoint x: 29, endPoint y: 291, distance: 6.5
click at [29, 291] on span at bounding box center [30, 291] width 10 height 10
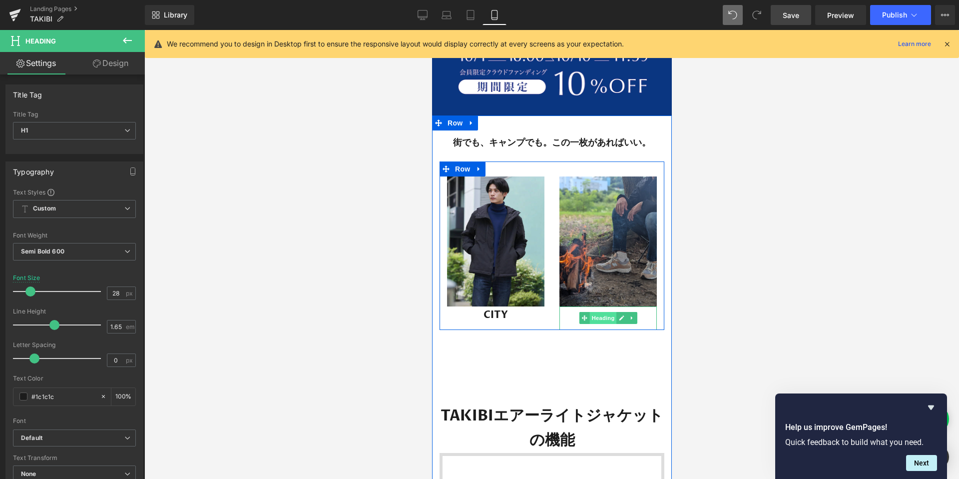
drag, startPoint x: 601, startPoint y: 319, endPoint x: 621, endPoint y: 357, distance: 42.5
click at [601, 319] on span "Heading" at bounding box center [602, 318] width 27 height 12
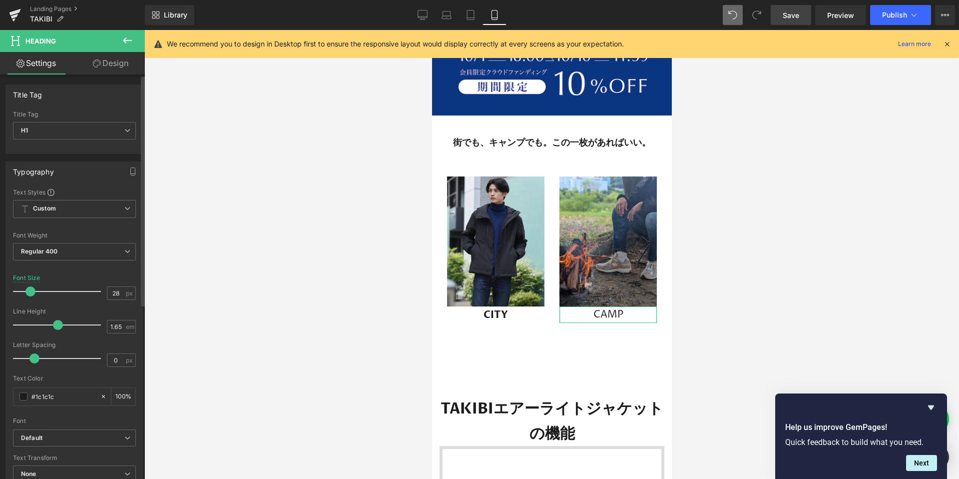
drag, startPoint x: 35, startPoint y: 291, endPoint x: 28, endPoint y: 291, distance: 6.5
click at [28, 291] on span at bounding box center [30, 291] width 10 height 10
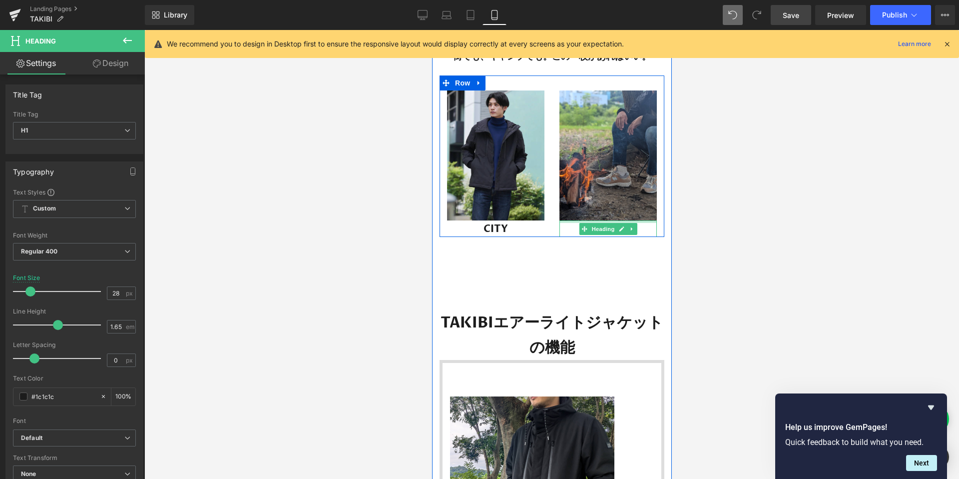
scroll to position [416, 0]
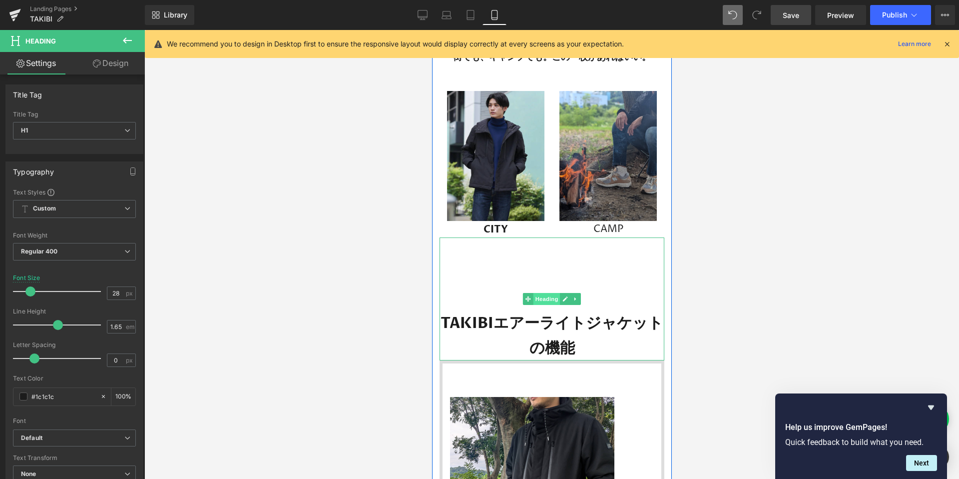
click at [550, 300] on span "Heading" at bounding box center [546, 299] width 27 height 12
click at [445, 322] on h1 "TAKIBIエアーライトジャケットの機能" at bounding box center [551, 335] width 225 height 49
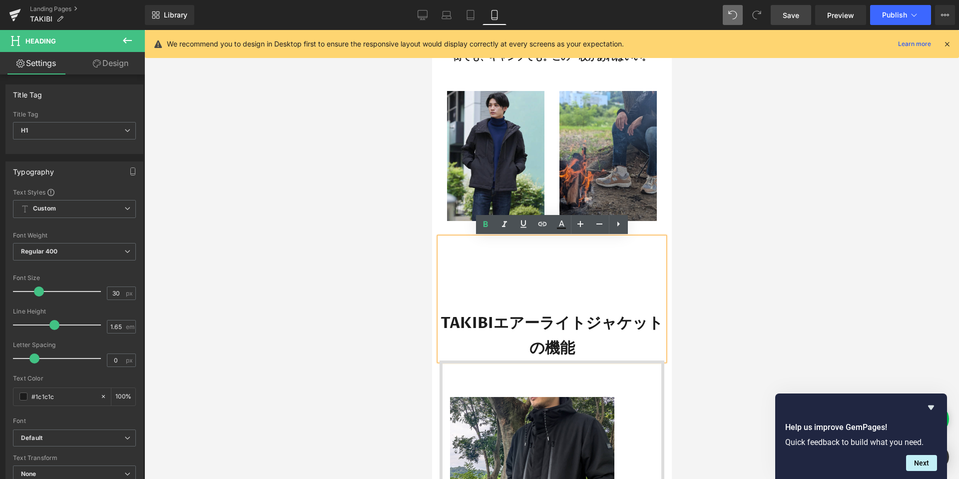
click at [538, 296] on div "TAKIBIエアーライトジャケットの機能" at bounding box center [551, 298] width 225 height 123
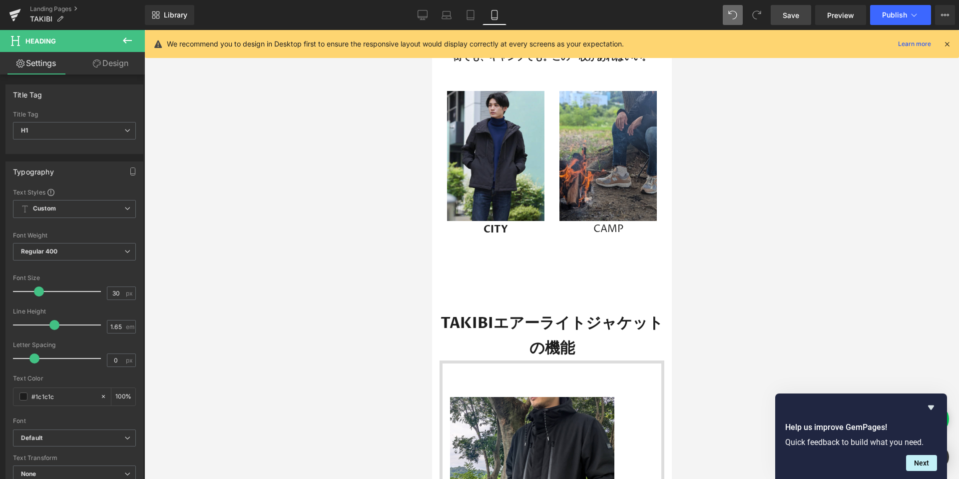
click at [118, 68] on link "Design" at bounding box center [110, 63] width 72 height 22
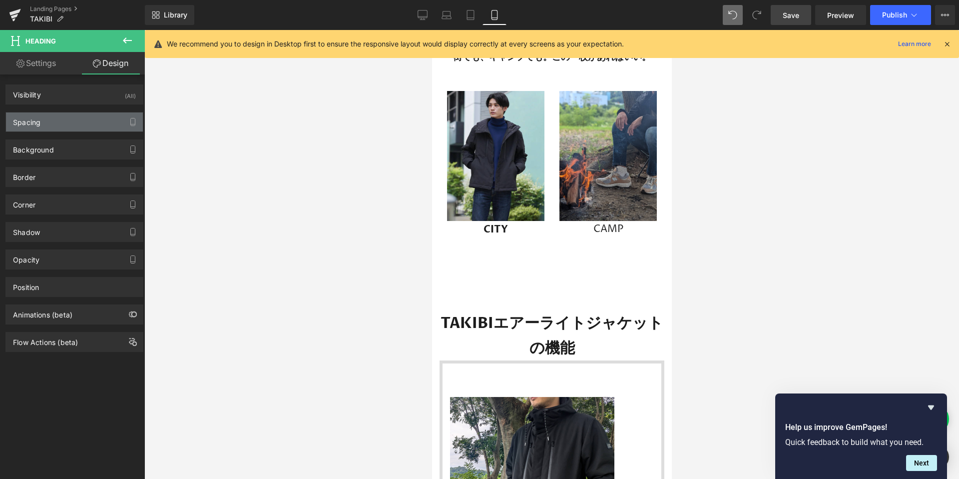
click at [56, 126] on div "Spacing" at bounding box center [74, 121] width 137 height 19
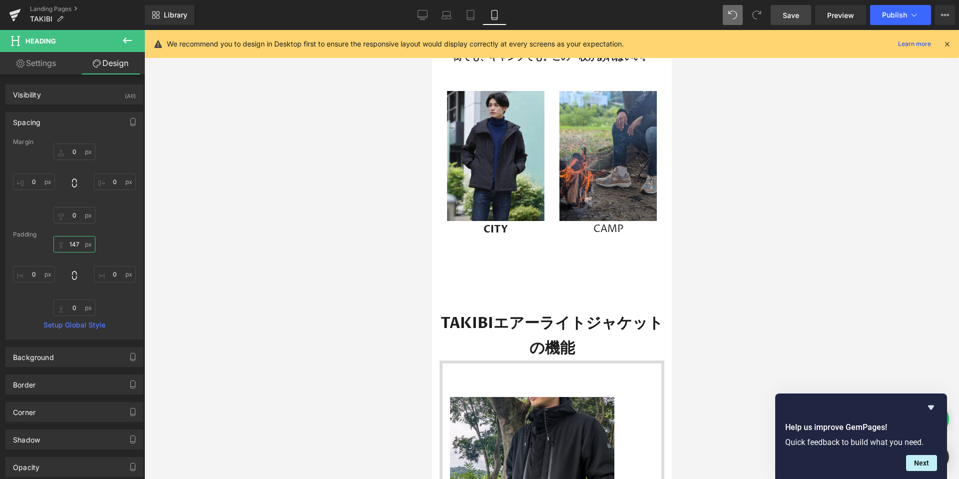
click at [76, 243] on input "text" at bounding box center [74, 244] width 42 height 16
type input "147"
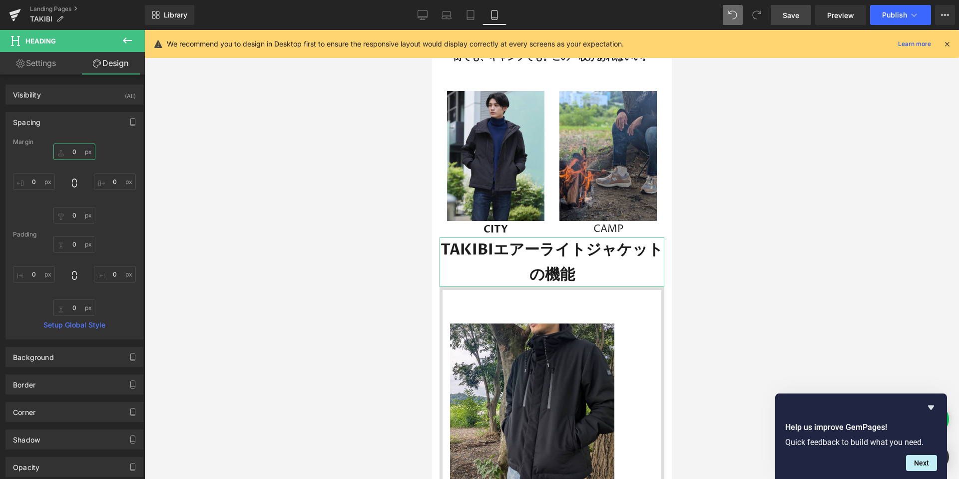
click at [69, 154] on input "text" at bounding box center [74, 151] width 42 height 16
type input "２０"
click at [69, 154] on input "text" at bounding box center [74, 151] width 42 height 16
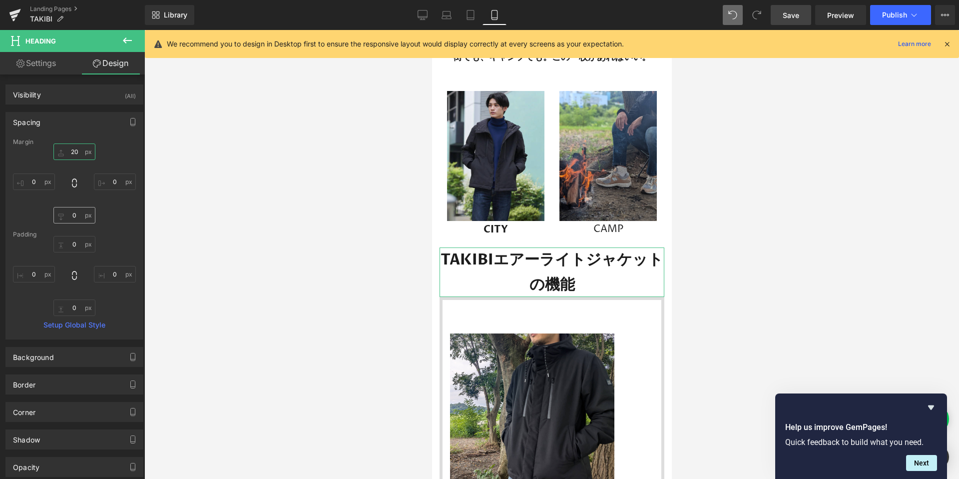
type input "20"
click at [69, 210] on input "text" at bounding box center [74, 215] width 42 height 16
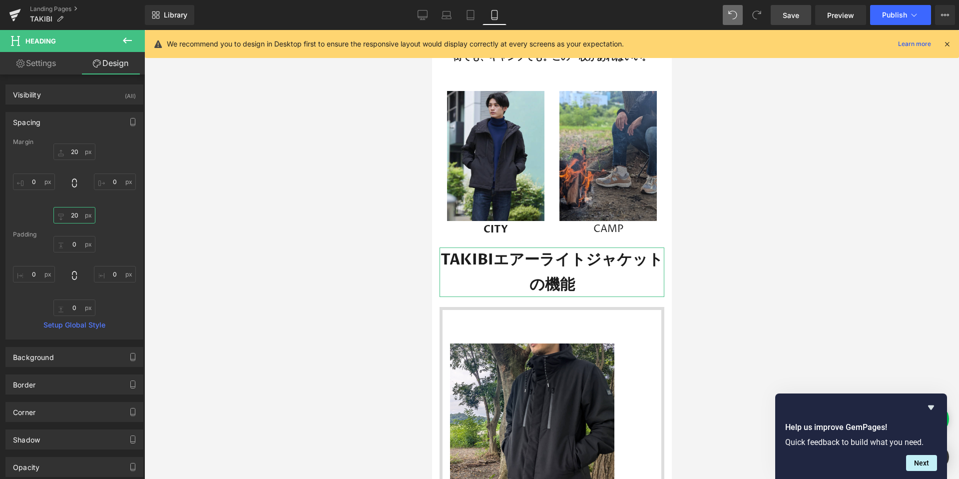
type input "20"
click at [49, 69] on link "Settings" at bounding box center [36, 63] width 72 height 22
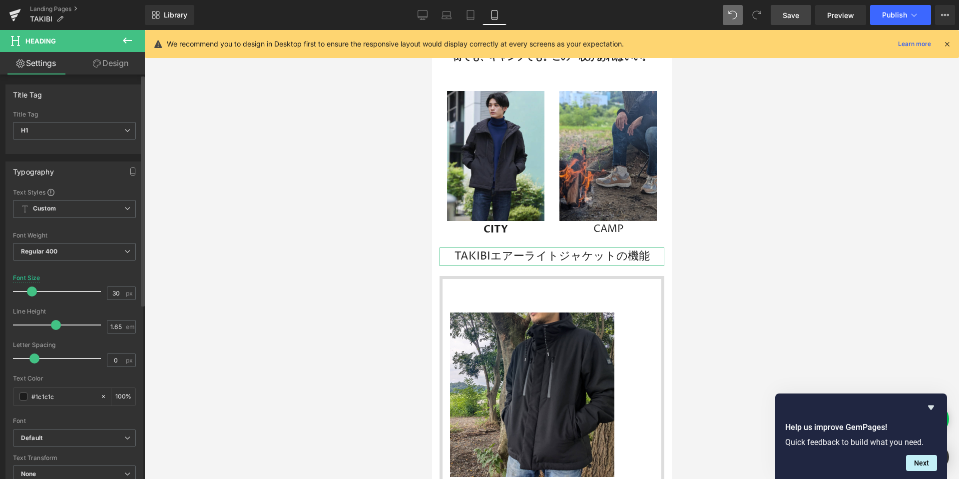
drag, startPoint x: 37, startPoint y: 290, endPoint x: 30, endPoint y: 290, distance: 6.5
click at [30, 290] on span at bounding box center [32, 291] width 10 height 10
click at [77, 253] on span "Regular 400" at bounding box center [74, 251] width 123 height 17
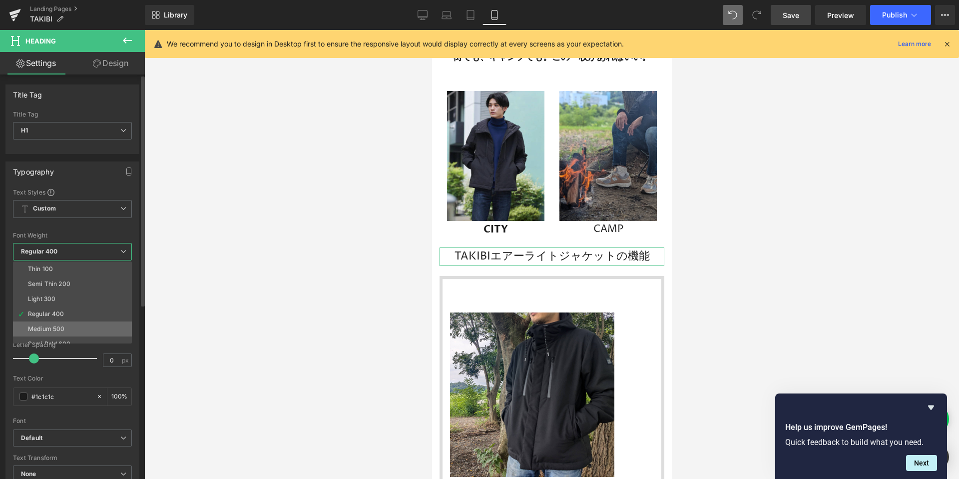
scroll to position [19, 0]
click at [89, 324] on li "Semi Bold 600" at bounding box center [74, 324] width 123 height 15
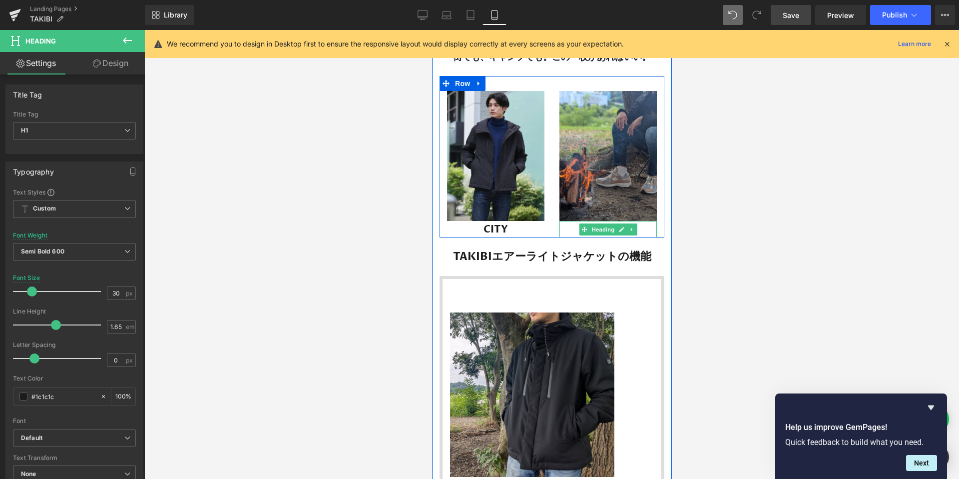
click at [649, 229] on h1 "CAMP" at bounding box center [607, 229] width 97 height 16
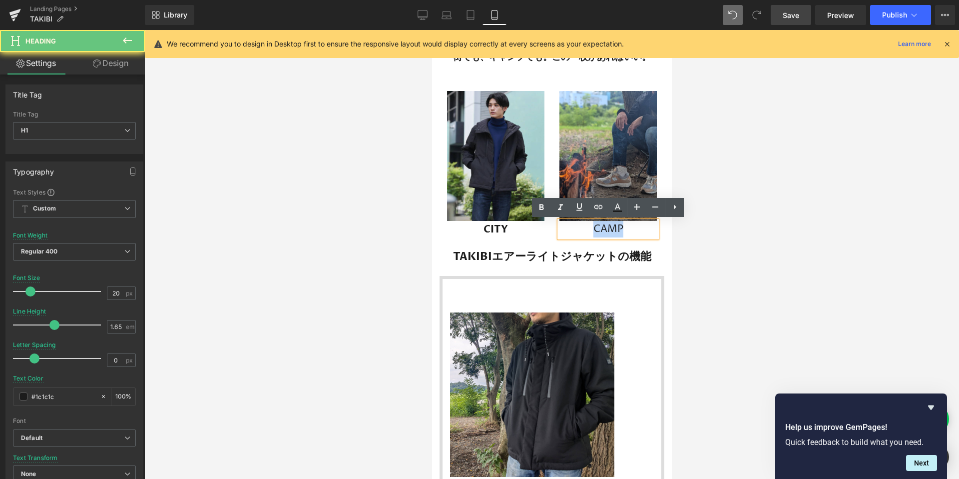
drag, startPoint x: 649, startPoint y: 229, endPoint x: 558, endPoint y: 227, distance: 91.0
click at [559, 227] on div "CAMP" at bounding box center [607, 229] width 97 height 16
drag, startPoint x: 593, startPoint y: 229, endPoint x: 633, endPoint y: 229, distance: 39.5
click at [633, 229] on h1 "CAMP" at bounding box center [607, 229] width 97 height 16
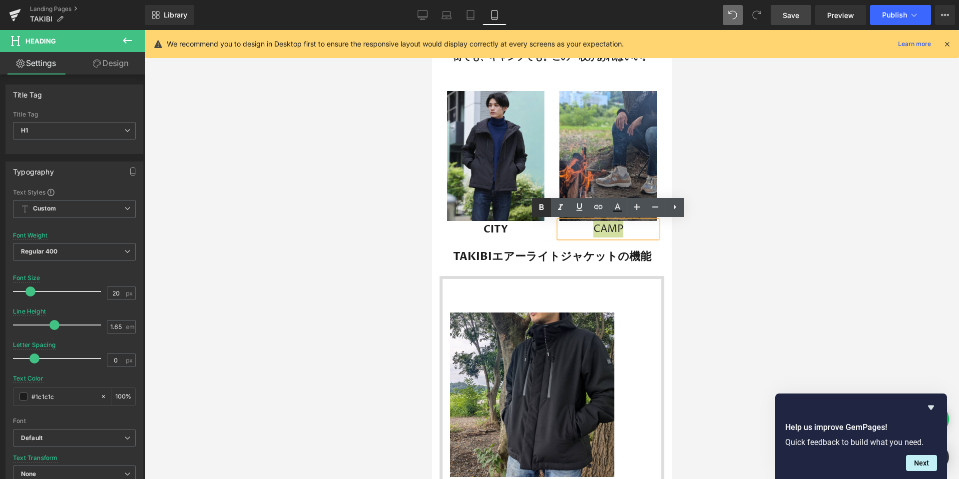
click at [542, 206] on icon at bounding box center [542, 207] width 12 height 12
click at [727, 253] on div at bounding box center [551, 254] width 815 height 449
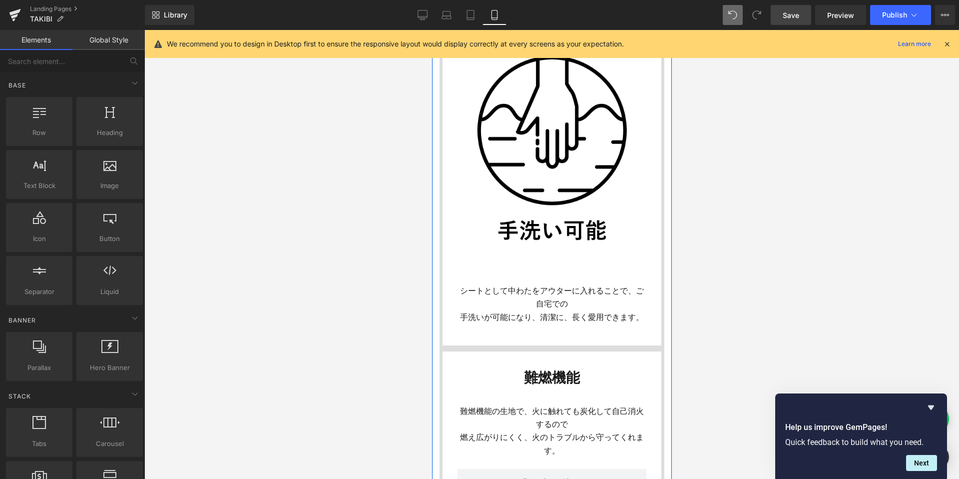
scroll to position [1991, 0]
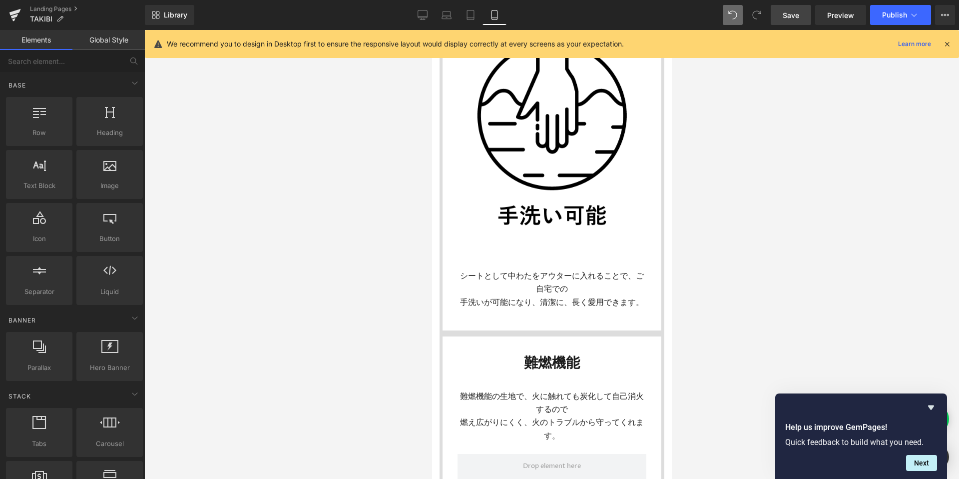
click at [774, 18] on link "Save" at bounding box center [791, 15] width 40 height 20
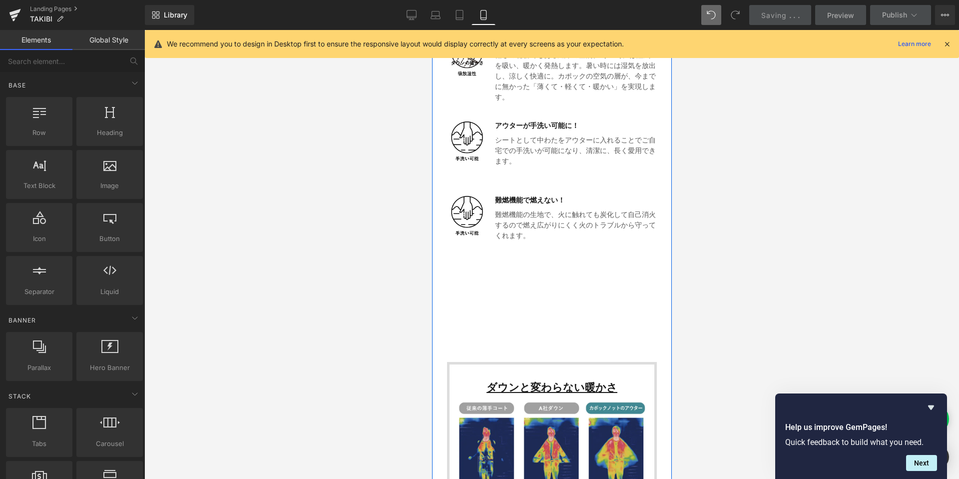
scroll to position [2846, 0]
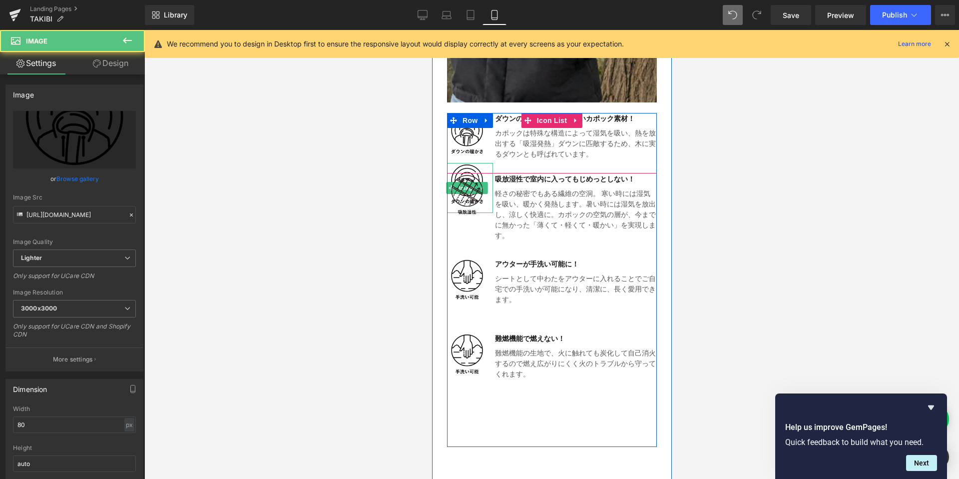
click at [465, 167] on img at bounding box center [467, 188] width 40 height 50
click at [481, 167] on img at bounding box center [467, 188] width 40 height 50
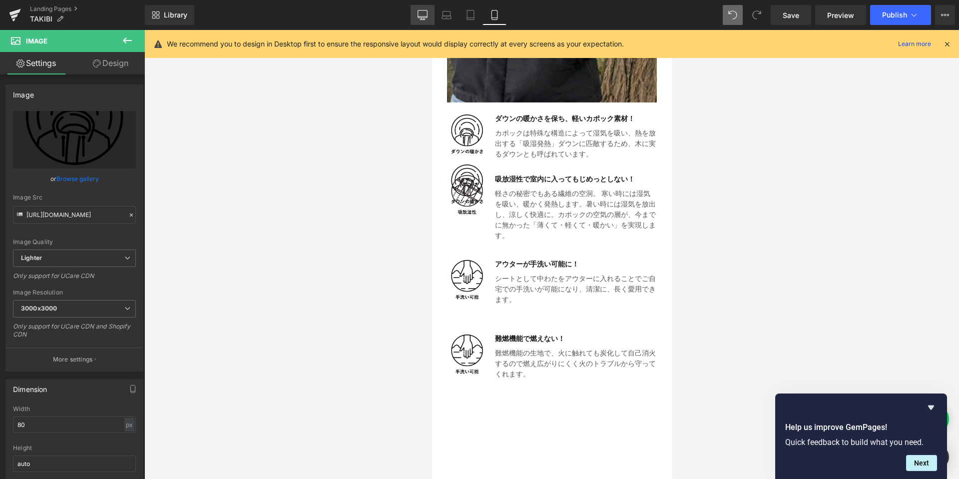
click at [432, 21] on link "Desktop" at bounding box center [423, 15] width 24 height 20
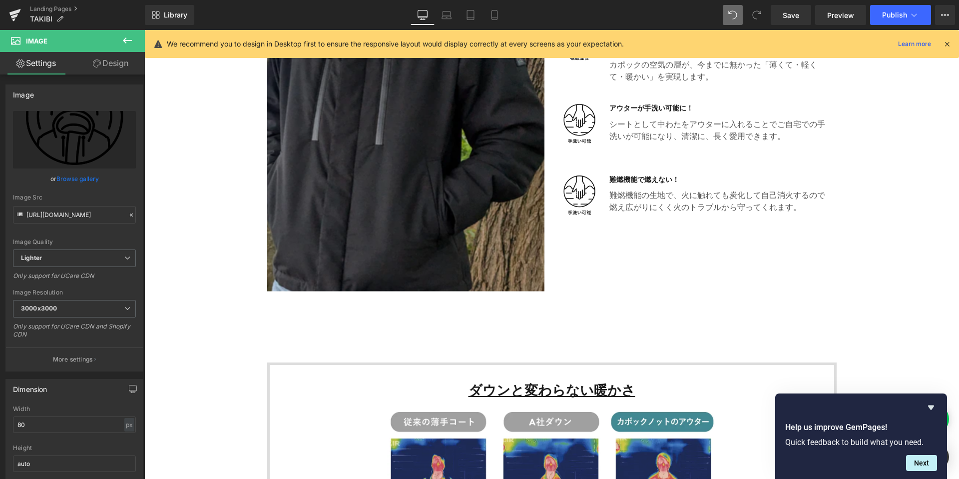
scroll to position [2691, 0]
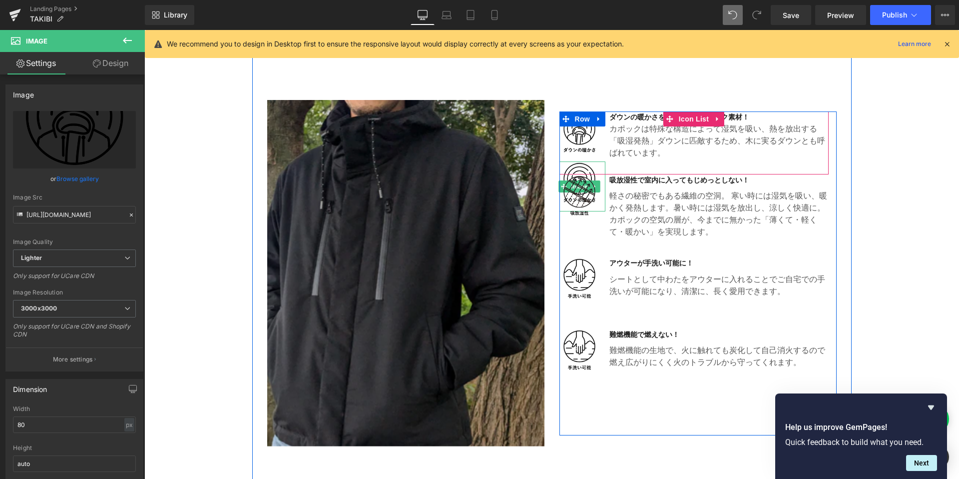
click at [581, 165] on img at bounding box center [580, 186] width 40 height 50
click at [683, 182] on span "Icon List" at bounding box center [694, 182] width 35 height 15
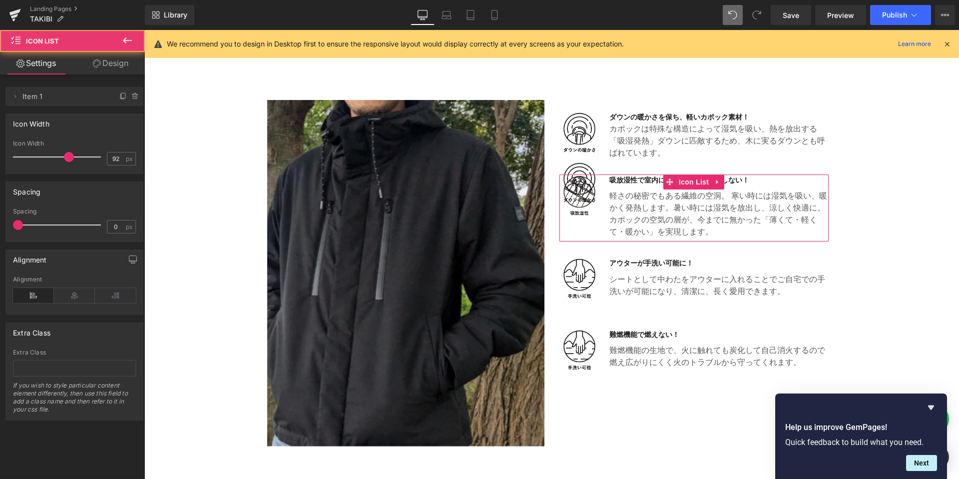
click at [101, 65] on link "Design" at bounding box center [110, 63] width 72 height 22
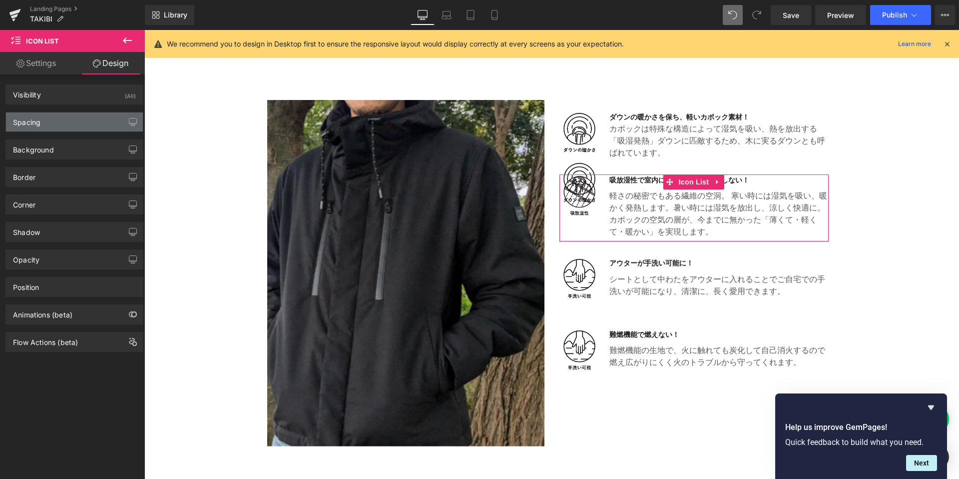
click at [49, 124] on div "Spacing" at bounding box center [74, 121] width 137 height 19
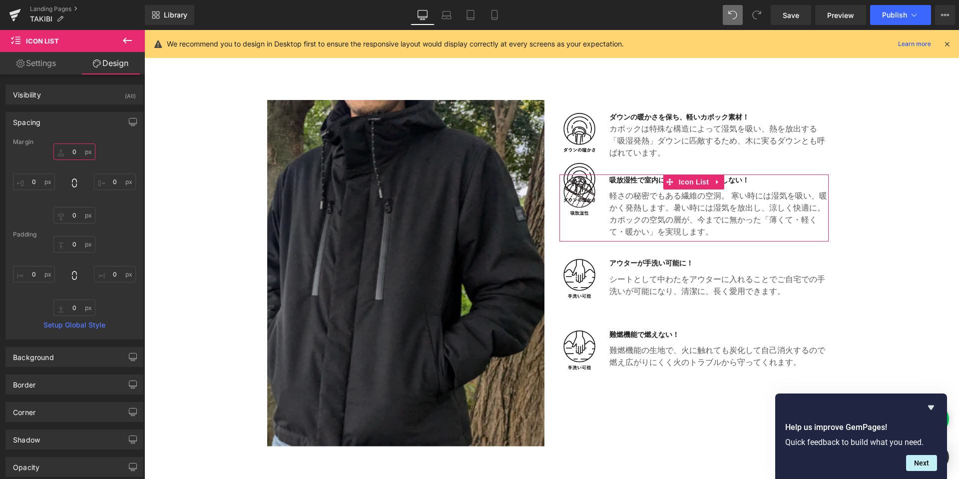
click at [68, 153] on input "0" at bounding box center [74, 151] width 42 height 16
type input "5-"
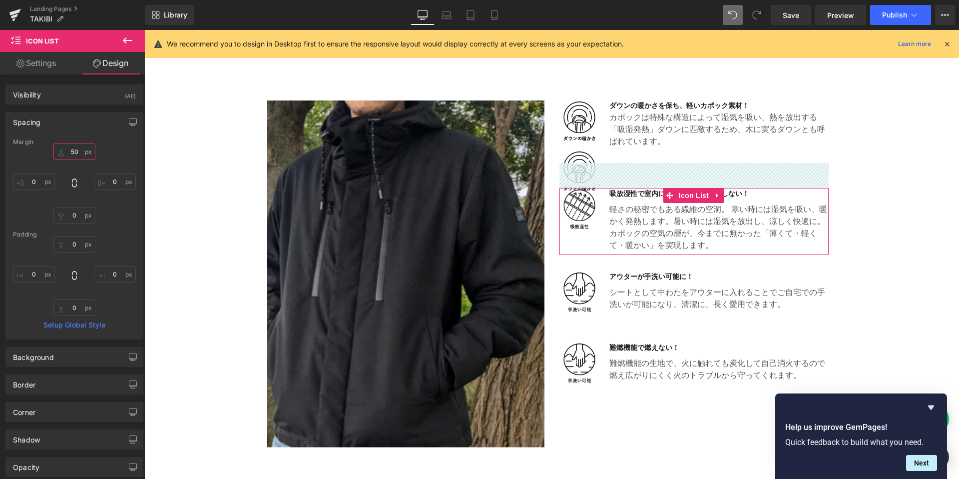
type input "５"
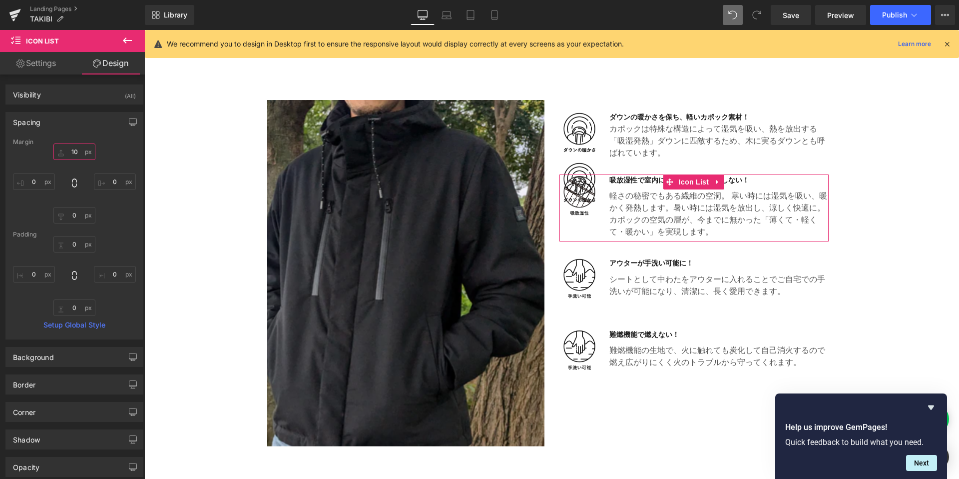
type input "100"
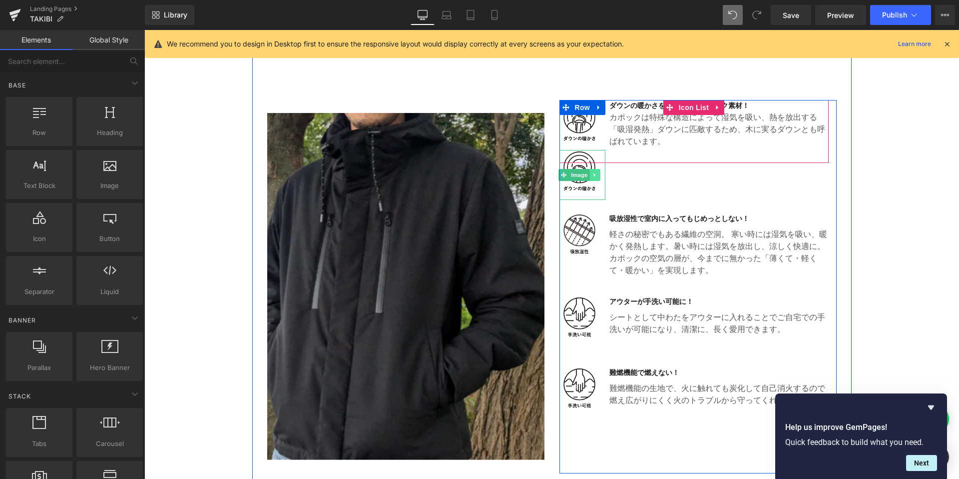
click at [593, 175] on icon at bounding box center [594, 175] width 5 height 6
click at [597, 175] on icon at bounding box center [599, 175] width 5 height 6
click at [688, 220] on span "Icon List" at bounding box center [694, 220] width 35 height 15
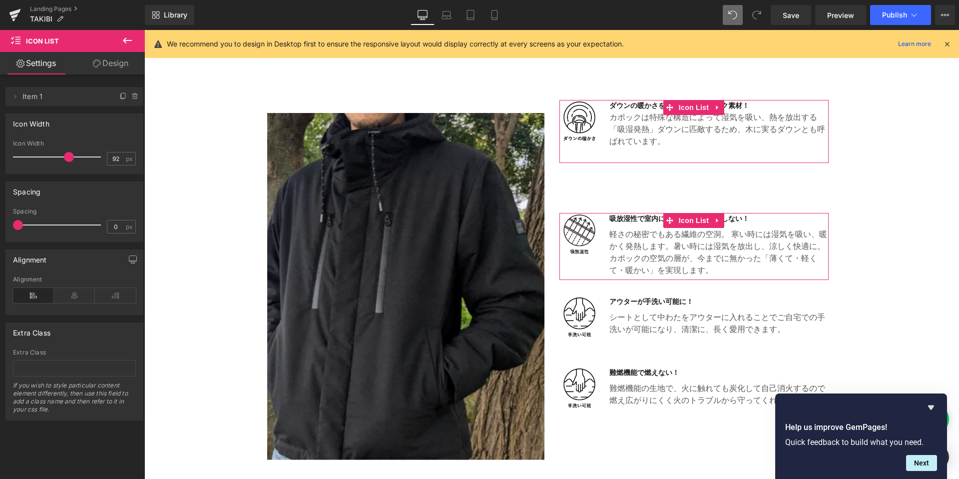
click at [103, 64] on link "Design" at bounding box center [110, 63] width 72 height 22
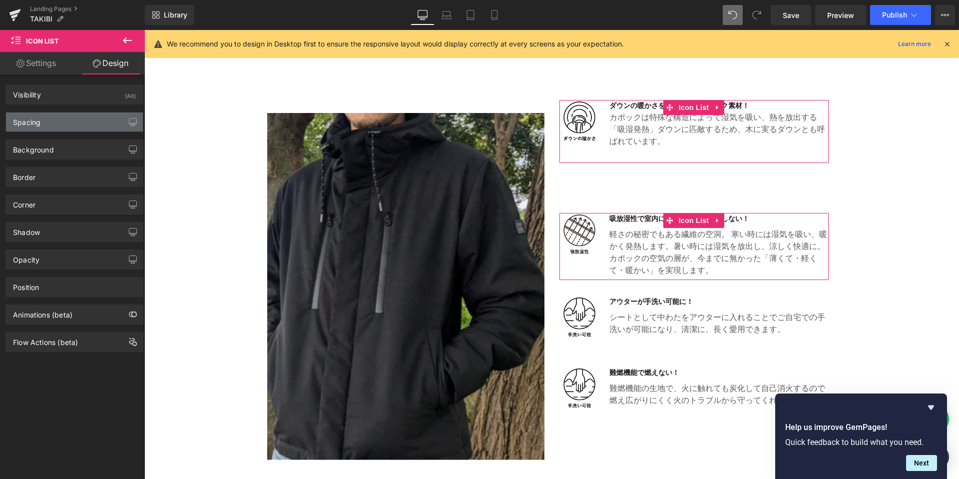
click at [65, 119] on div "Spacing" at bounding box center [74, 121] width 137 height 19
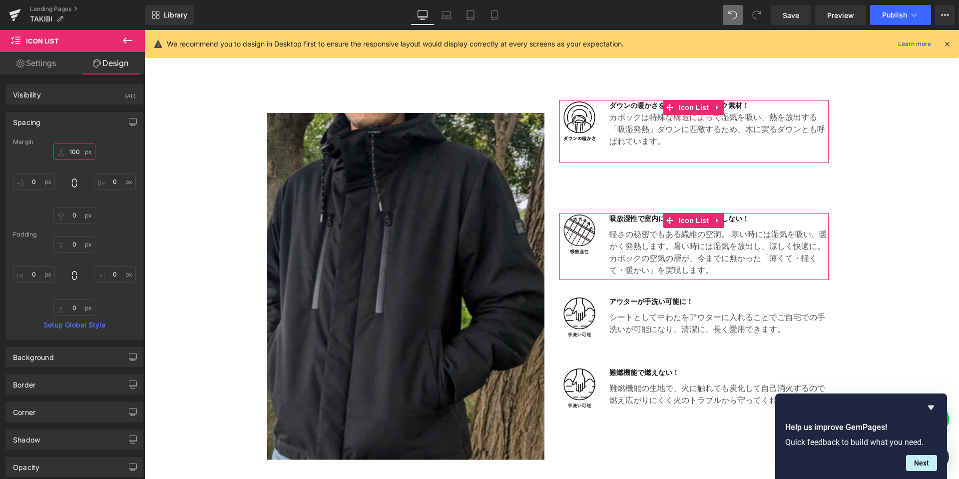
click at [71, 155] on input "100" at bounding box center [74, 151] width 42 height 16
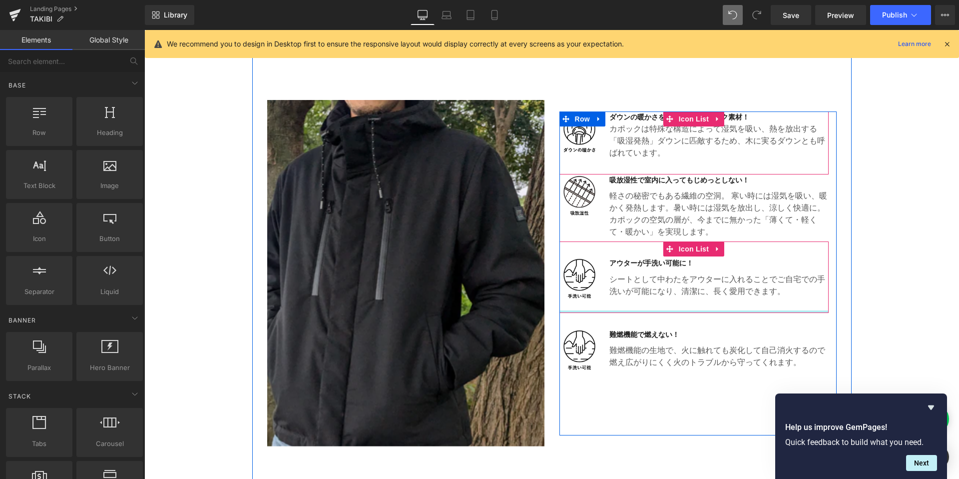
click at [668, 311] on div "Image [PERSON_NAME]が手洗い可能に！ Heading シートとして中わたをアウターに入れることでご自宅での手洗いが可能になり、 清潔に、長く…" at bounding box center [694, 276] width 269 height 71
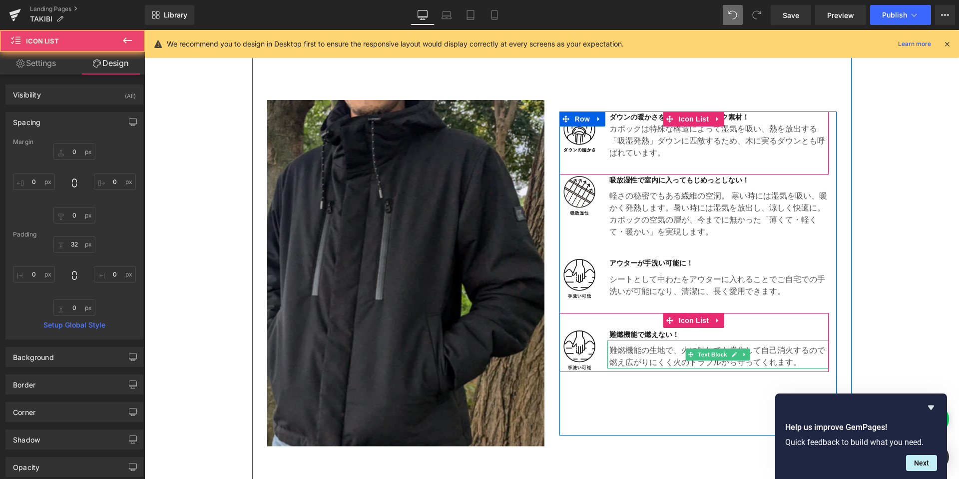
scroll to position [2775, 0]
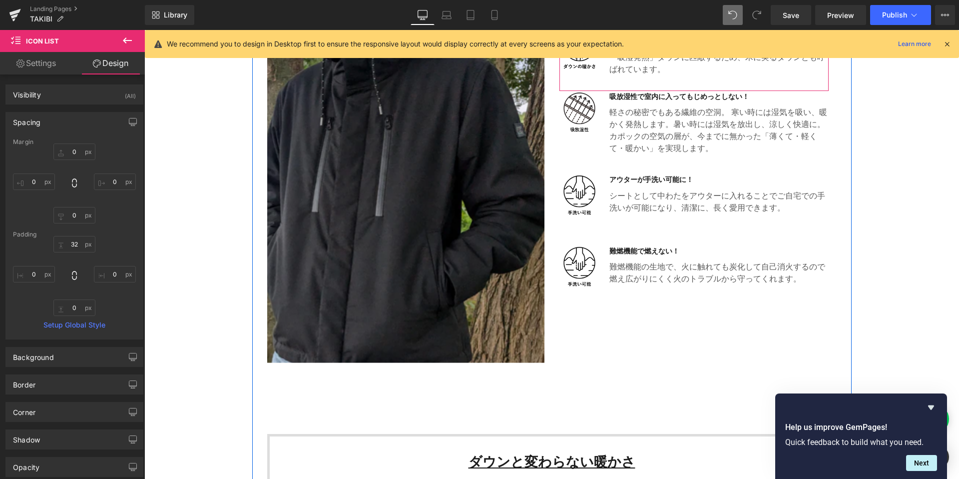
click at [665, 325] on div "Image ダウンの暖かさを保ち、軽いカポック素材！ Heading カポックは特殊な構造によって湿気を吸い、熱を放出する「吸湿発熱」ダウンに匹敵するため、 …" at bounding box center [698, 190] width 277 height 324
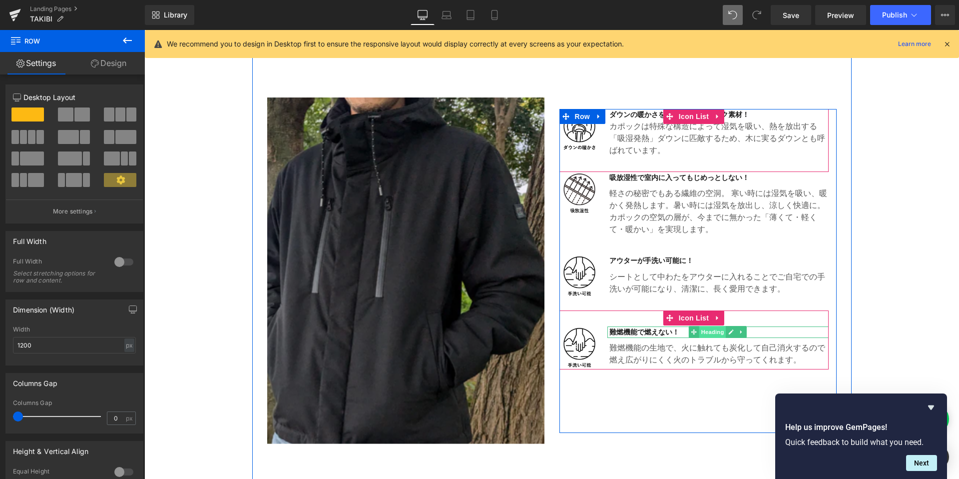
scroll to position [2686, 0]
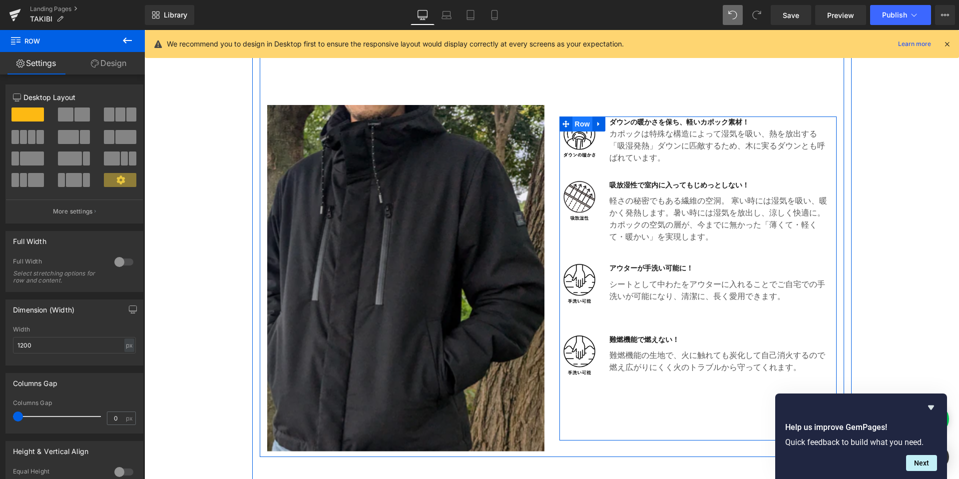
click at [575, 120] on span "Row" at bounding box center [583, 123] width 20 height 15
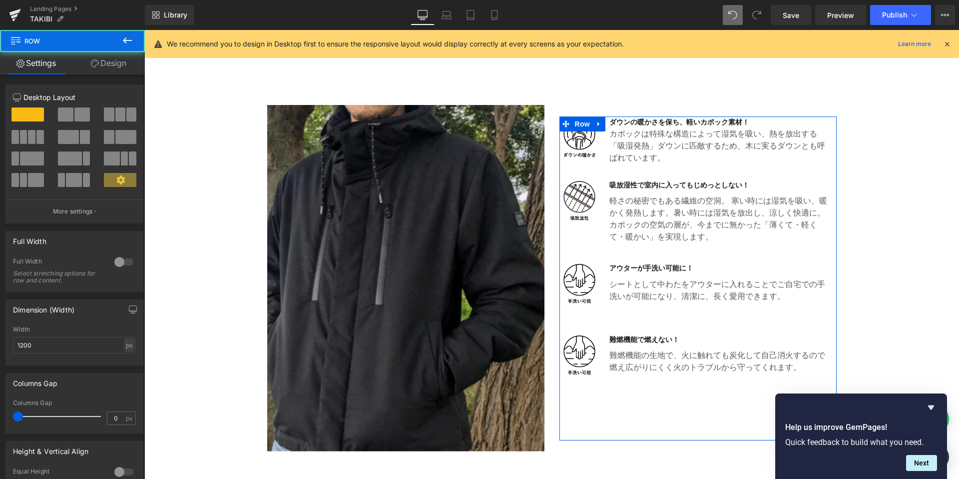
click at [103, 66] on link "Design" at bounding box center [108, 63] width 72 height 22
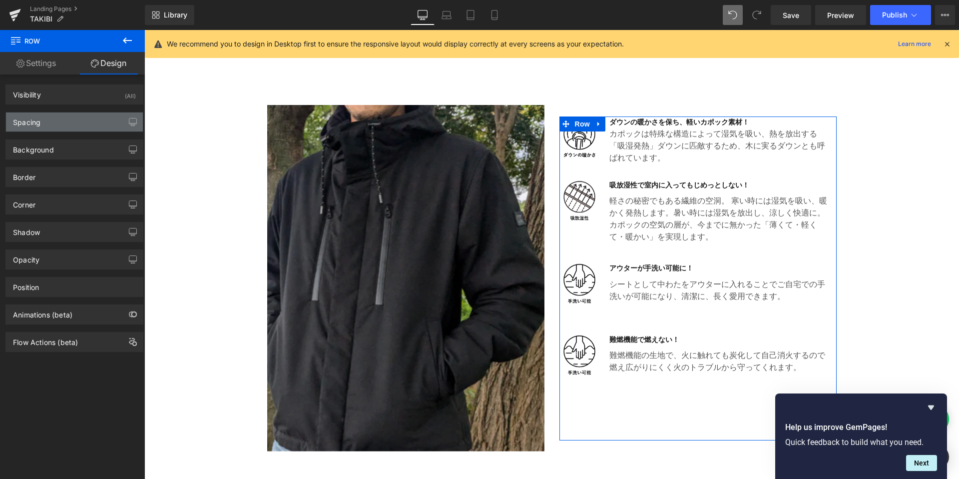
click at [70, 120] on div "Spacing" at bounding box center [74, 121] width 137 height 19
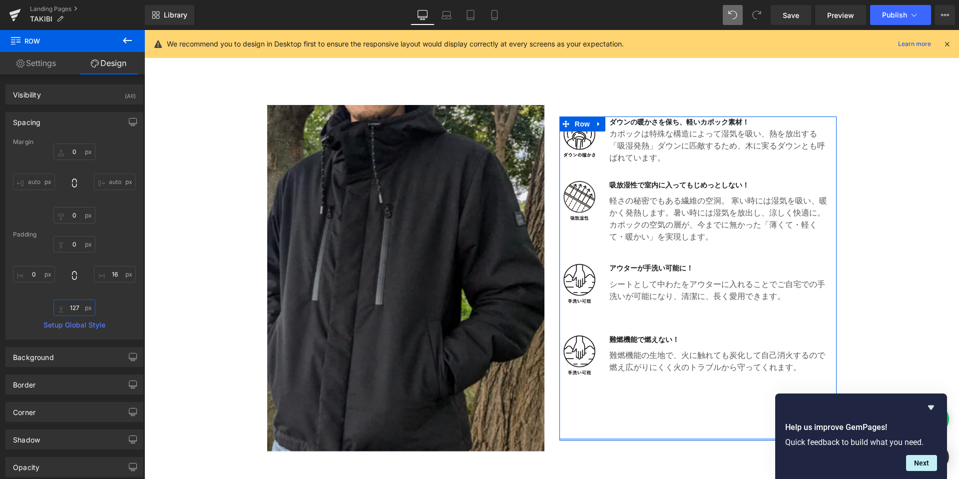
click at [74, 310] on input "text" at bounding box center [74, 307] width 42 height 16
type input "127"
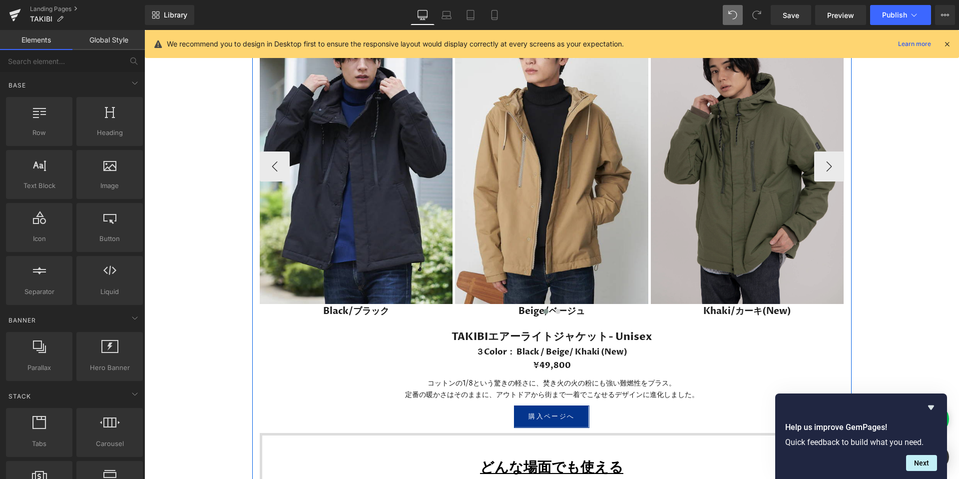
scroll to position [3427, 0]
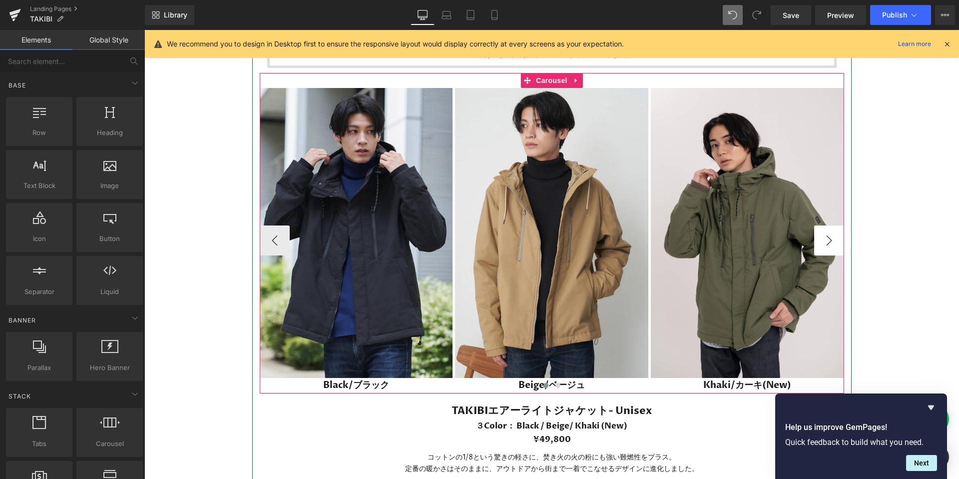
click at [819, 238] on button "›" at bounding box center [830, 240] width 30 height 30
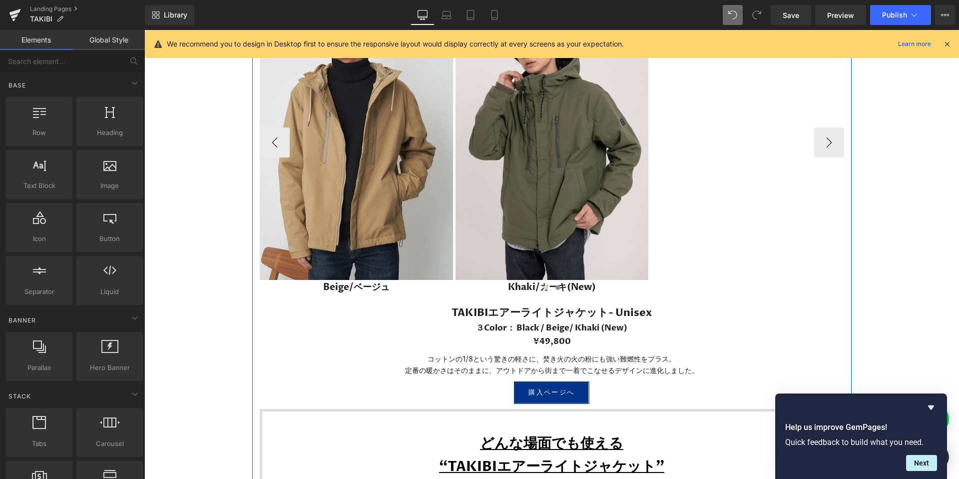
scroll to position [3404, 0]
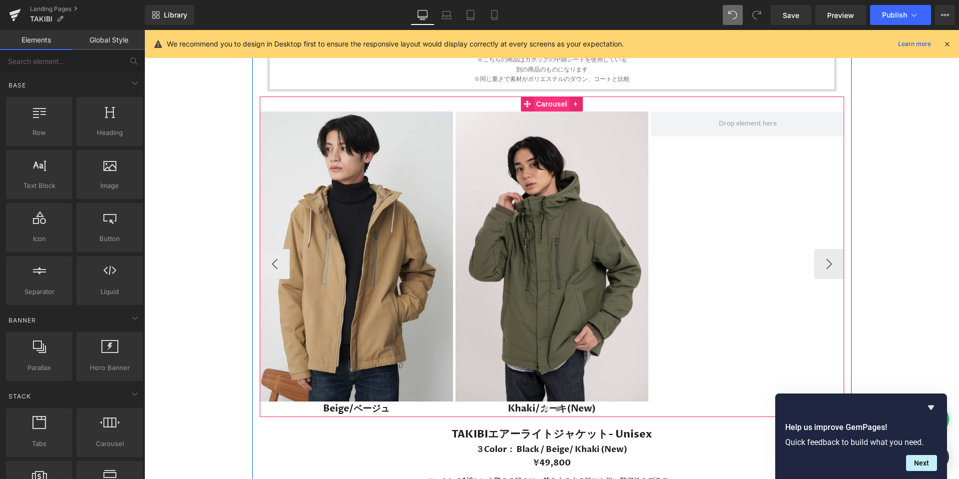
click at [535, 100] on span "Carousel" at bounding box center [552, 103] width 36 height 15
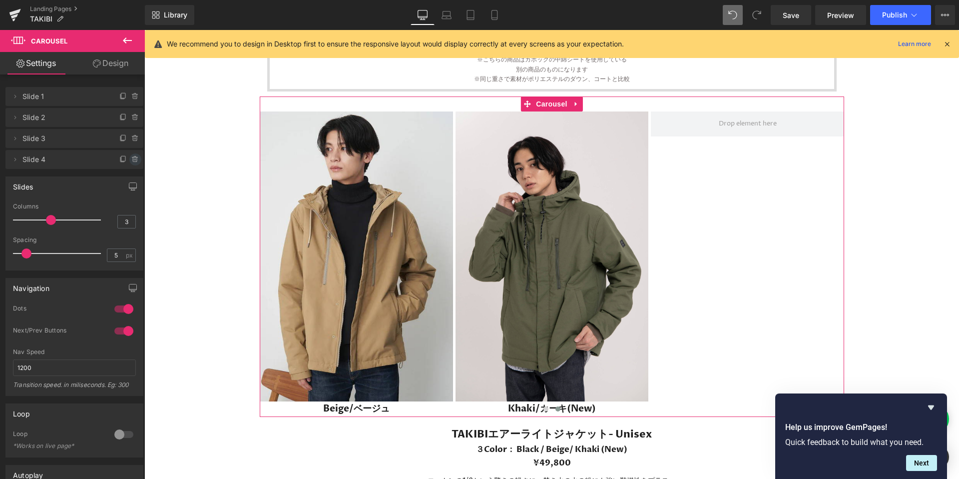
click at [131, 159] on icon at bounding box center [135, 159] width 8 height 8
click at [127, 159] on button "Delete" at bounding box center [124, 159] width 31 height 13
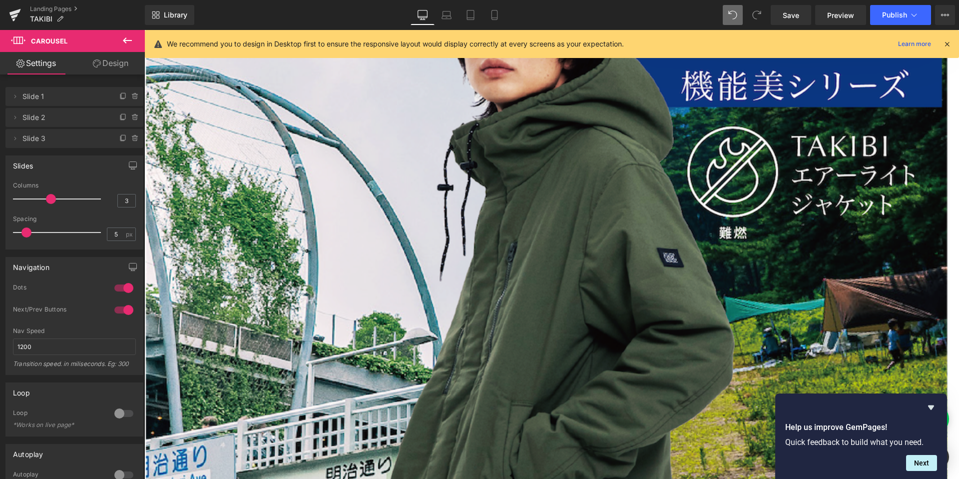
scroll to position [0, 0]
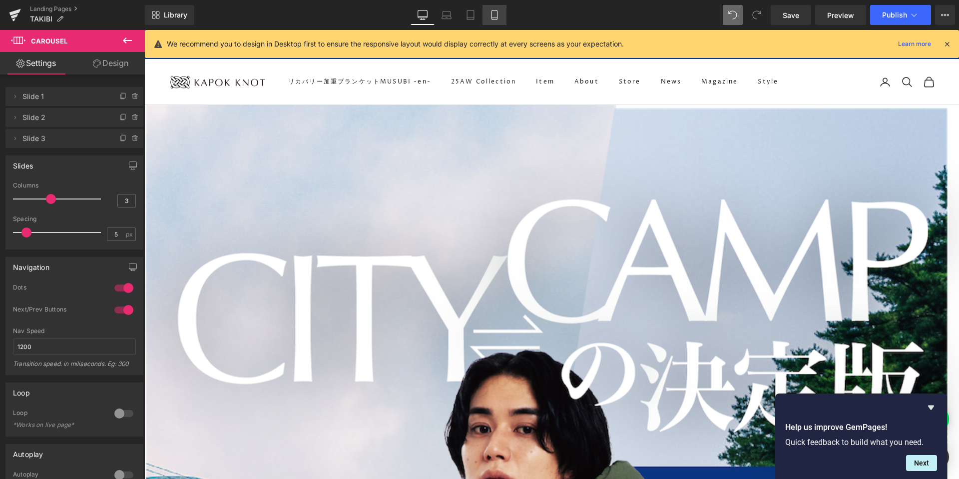
click at [496, 10] on icon at bounding box center [495, 15] width 10 height 10
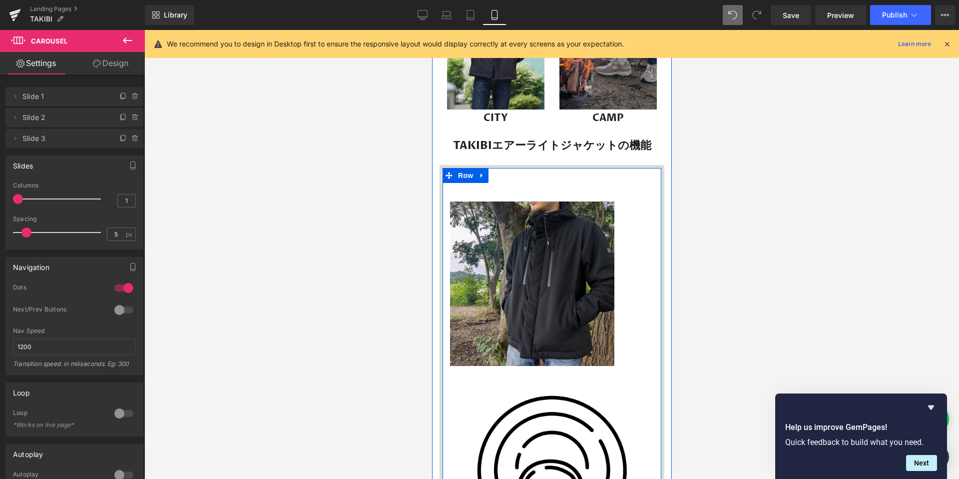
scroll to position [603, 0]
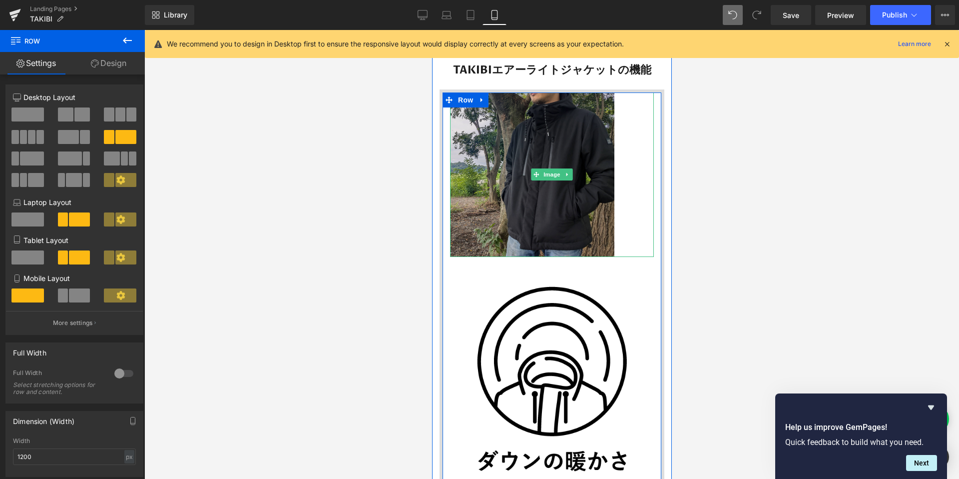
drag, startPoint x: 561, startPoint y: 122, endPoint x: 557, endPoint y: 102, distance: 20.3
click at [557, 102] on div "Image Heading Row Image カポックは特殊な構造によって湿気を吸い、熱を放出する「吸湿発熱」ダウンに匹敵するため、木に実るダウンとも 呼ば…" at bounding box center [551, 335] width 225 height 492
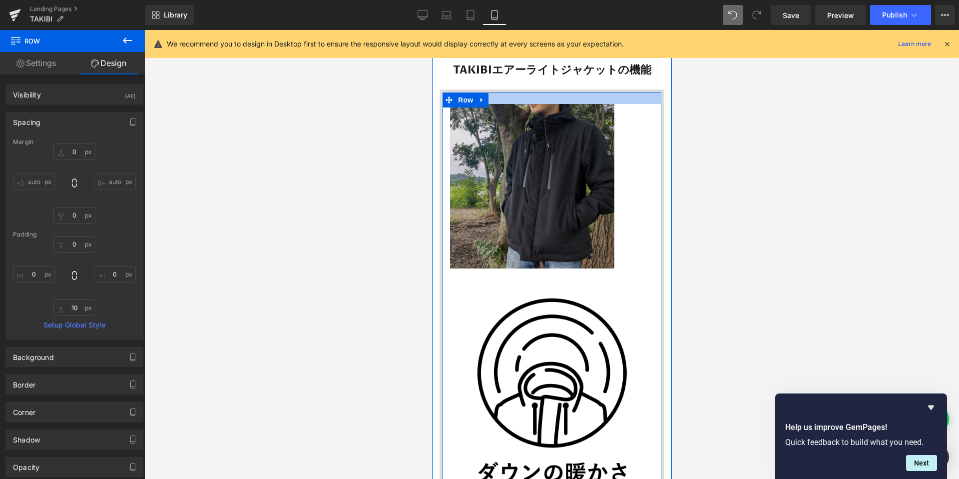
drag, startPoint x: 550, startPoint y: 93, endPoint x: 550, endPoint y: 104, distance: 11.5
click at [550, 104] on div "Image Heading Row Image カポックは特殊な構造によって湿気を吸い、熱を放出する「吸湿発熱」ダウンに匹敵するため、木に実るダウンとも 呼ば…" at bounding box center [551, 340] width 225 height 503
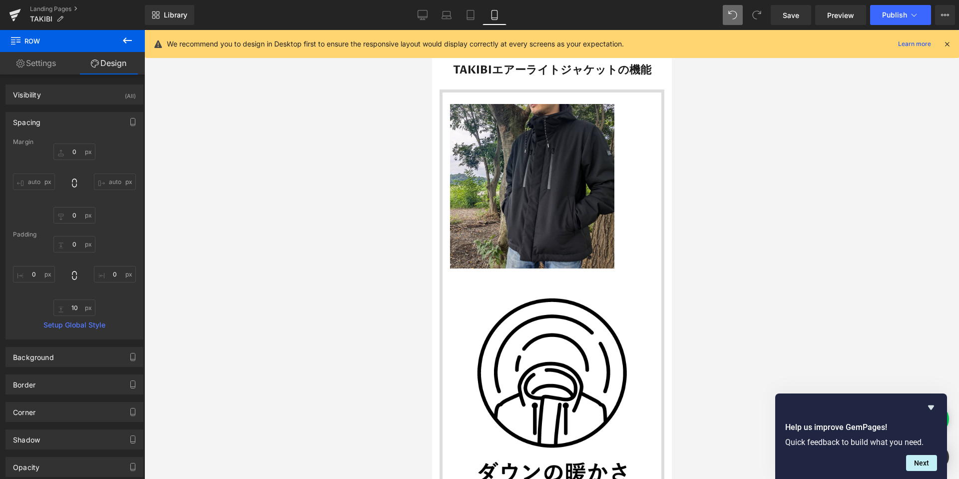
click at [777, 172] on div at bounding box center [551, 254] width 815 height 449
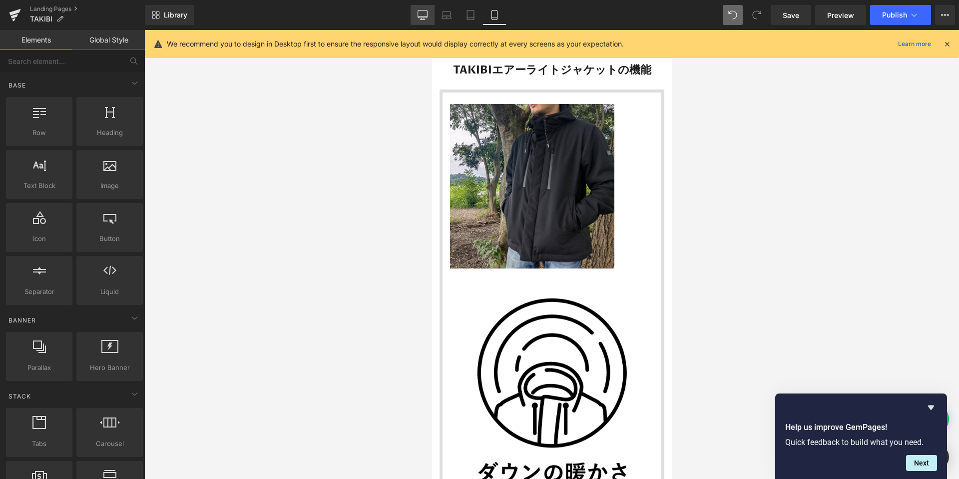
click at [421, 8] on link "Desktop" at bounding box center [423, 15] width 24 height 20
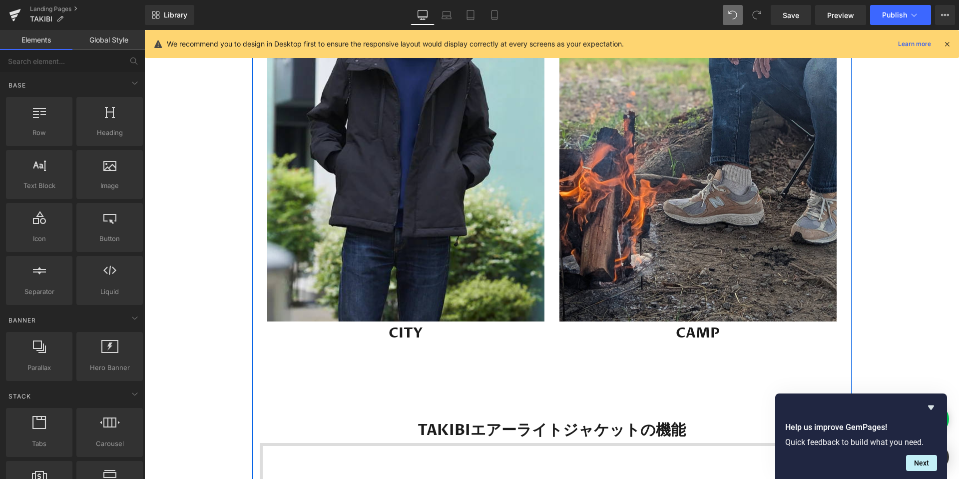
scroll to position [1450, 0]
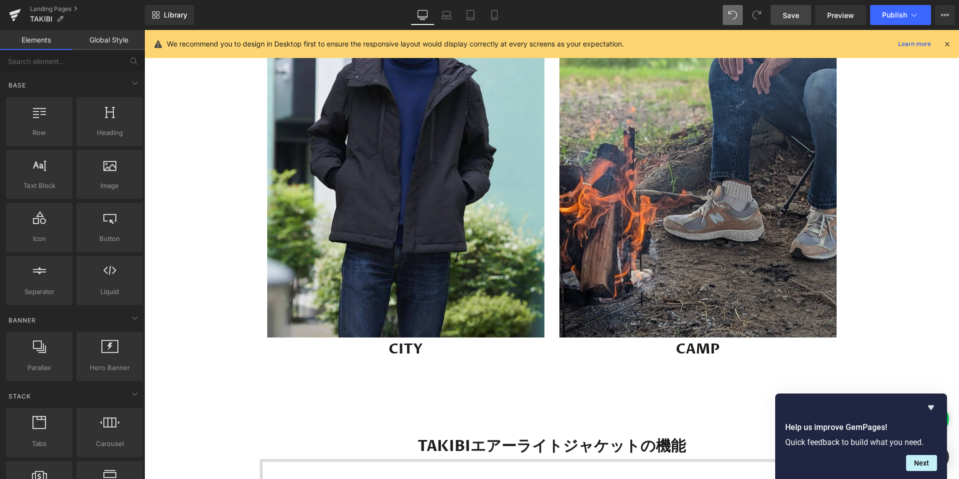
click at [801, 14] on link "Save" at bounding box center [791, 15] width 40 height 20
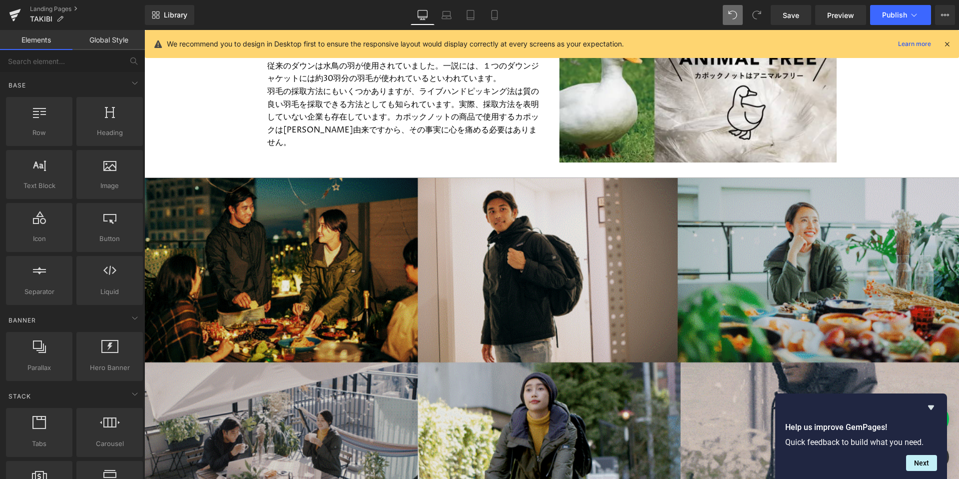
scroll to position [5584, 0]
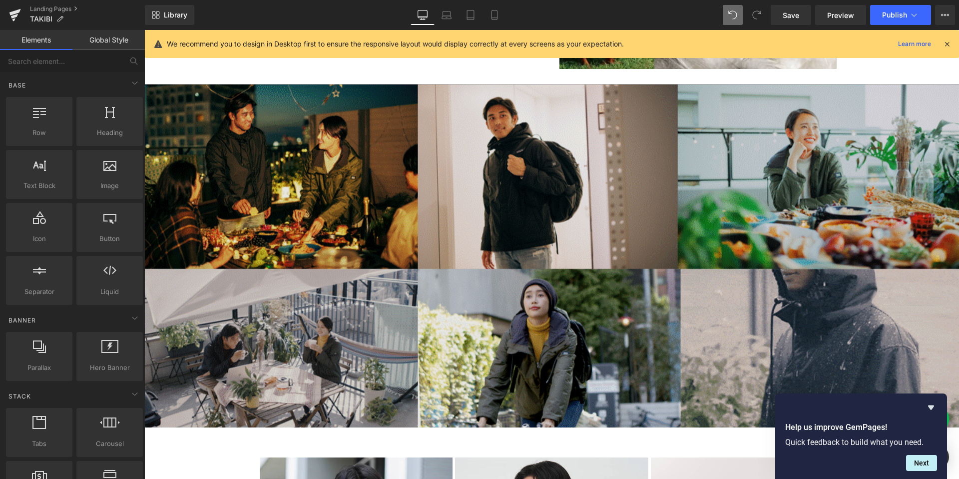
click at [441, 291] on img at bounding box center [551, 255] width 815 height 343
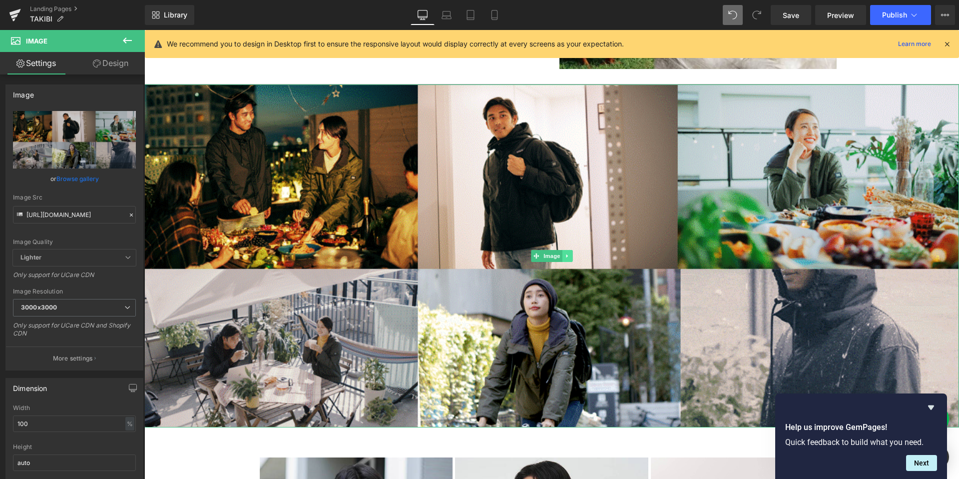
click at [565, 256] on icon at bounding box center [567, 256] width 5 height 6
click at [573, 256] on icon at bounding box center [572, 256] width 5 height 6
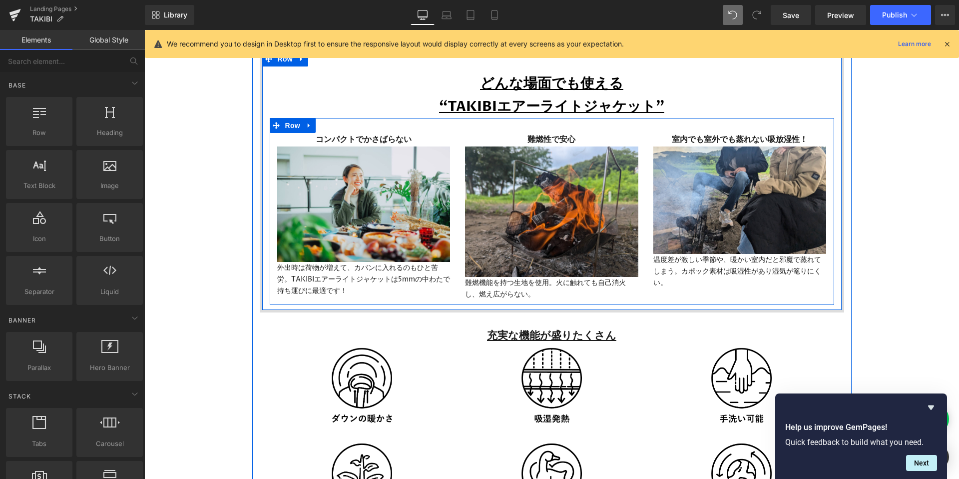
scroll to position [3884, 0]
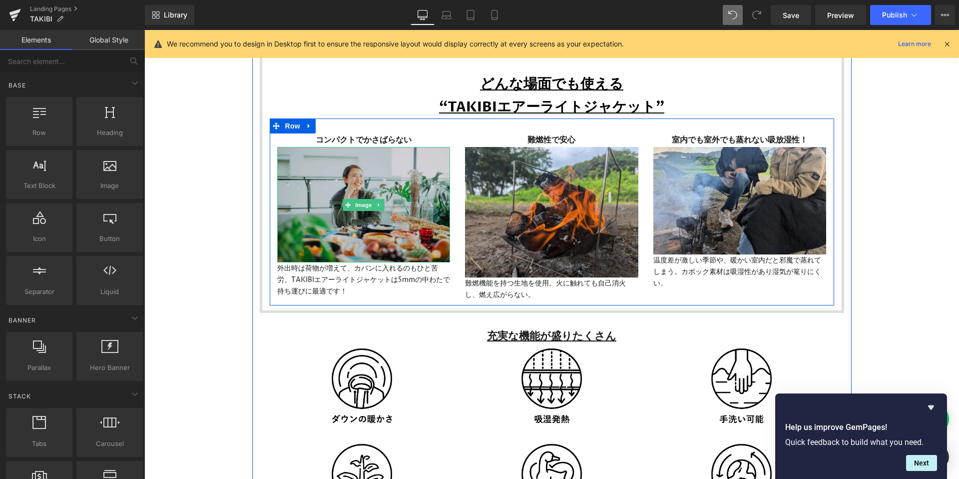
click at [320, 211] on img at bounding box center [363, 204] width 173 height 115
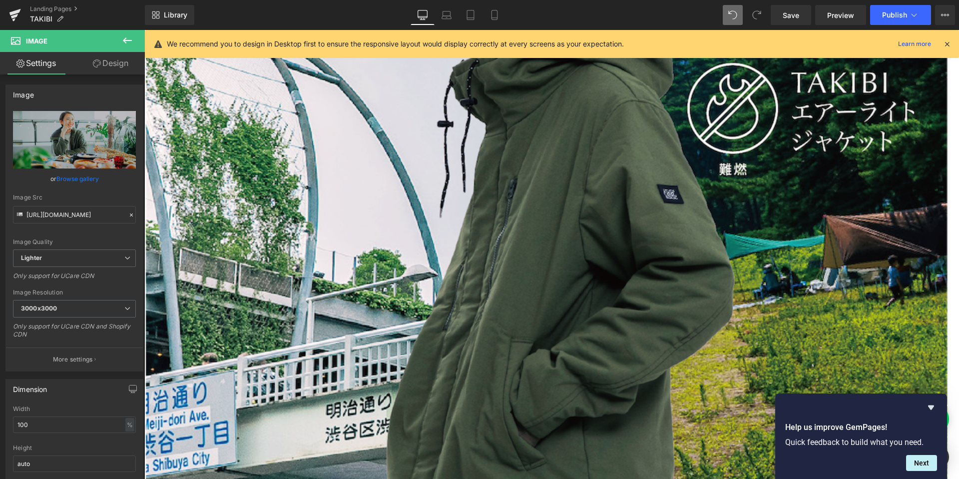
scroll to position [0, 0]
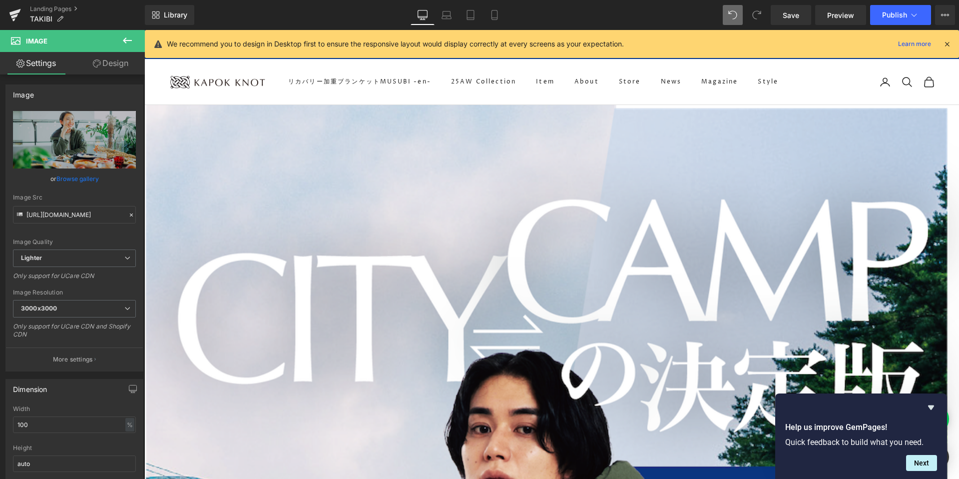
click at [785, 25] on div "Library Desktop Desktop Laptop Tablet Mobile Save Preview Publish Scheduled Vie…" at bounding box center [552, 15] width 815 height 30
click at [785, 22] on link "Save" at bounding box center [791, 15] width 40 height 20
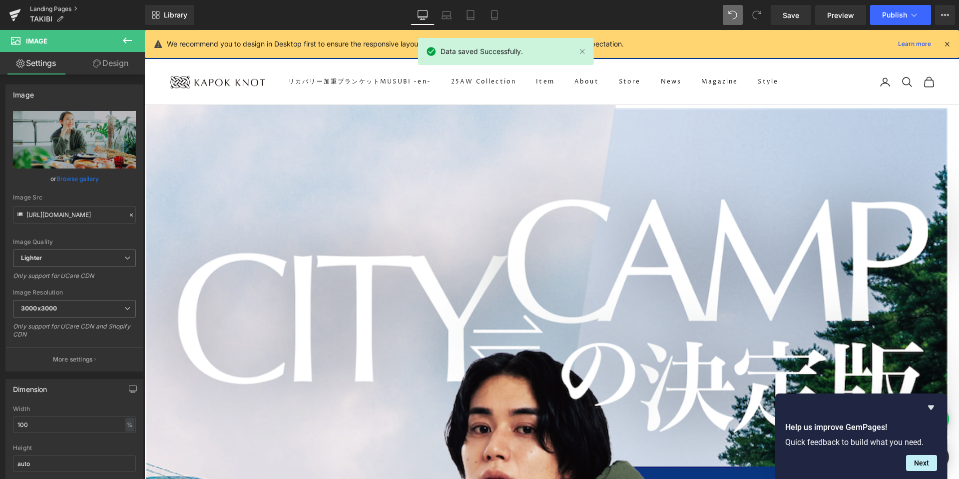
click at [53, 9] on link "Landing Pages" at bounding box center [87, 9] width 115 height 8
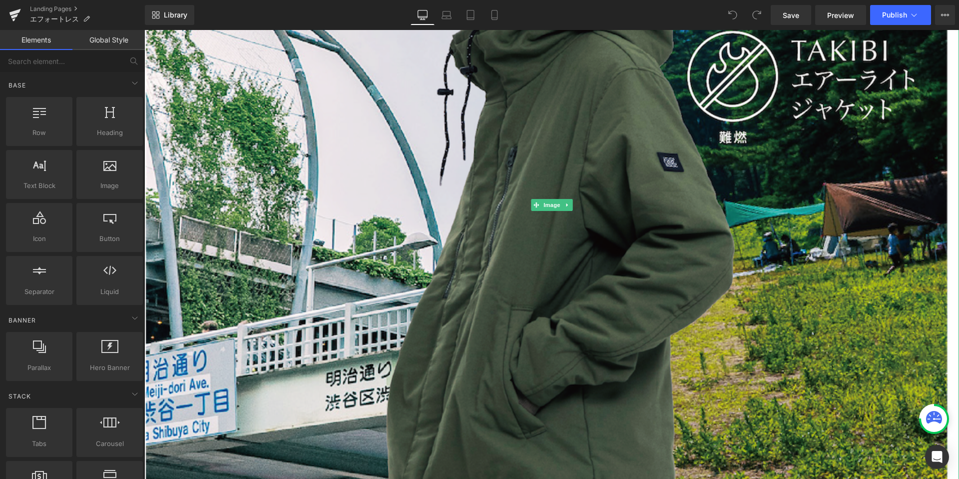
scroll to position [539, 0]
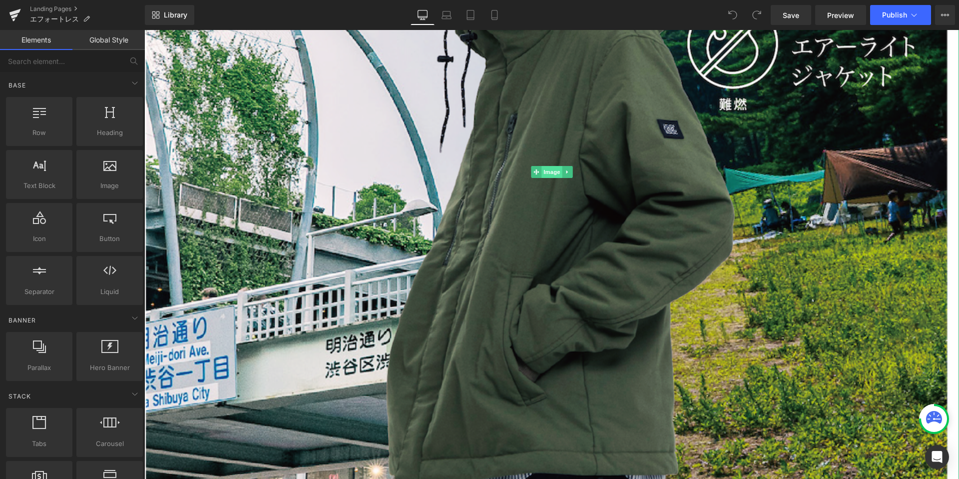
click at [553, 169] on span "Image" at bounding box center [552, 172] width 21 height 12
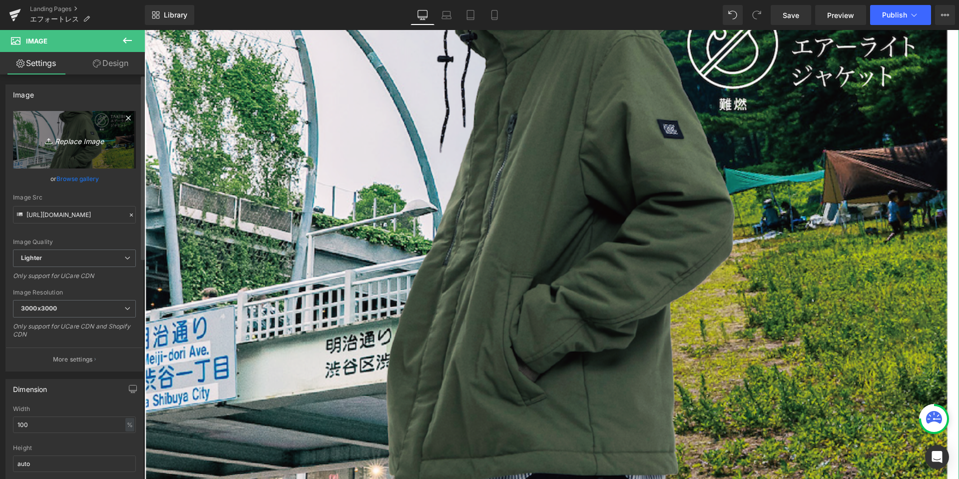
click at [70, 140] on icon "Replace Image" at bounding box center [74, 139] width 80 height 12
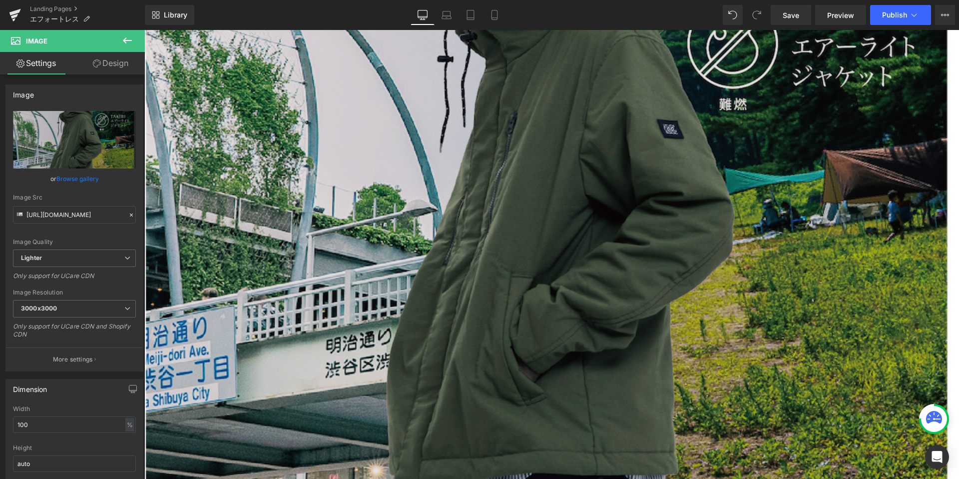
type input "C:\fakepath\アートボード 2 のコピー 2@2x.png"
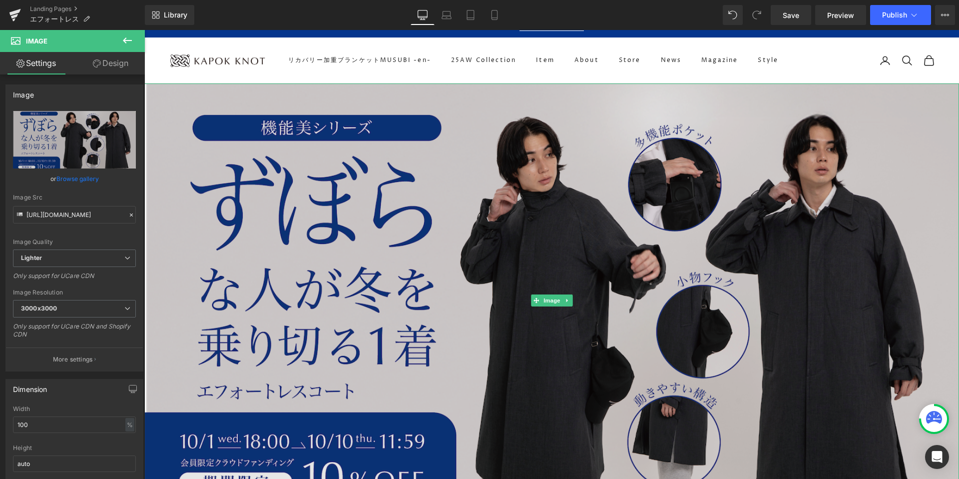
scroll to position [0, 0]
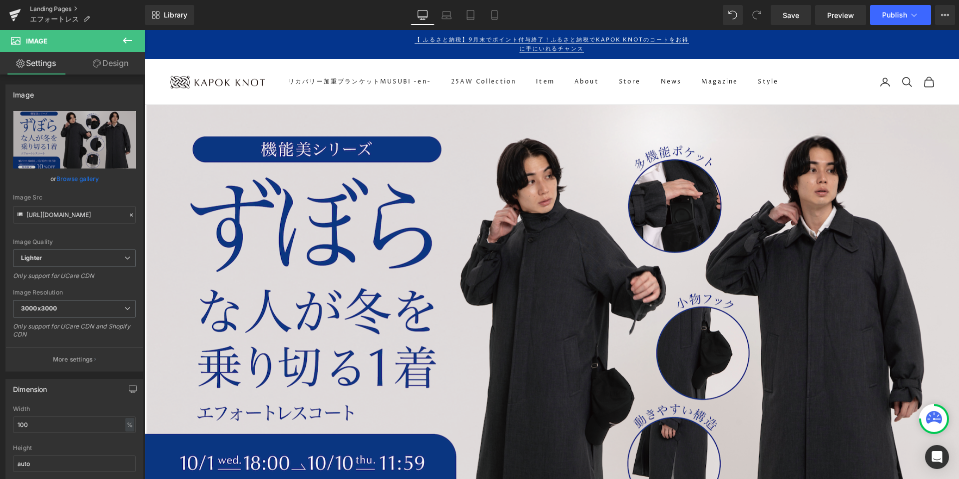
click at [39, 7] on link "Landing Pages" at bounding box center [87, 9] width 115 height 8
drag, startPoint x: 791, startPoint y: 19, endPoint x: 434, endPoint y: 244, distance: 421.8
click at [791, 19] on span "Save" at bounding box center [791, 15] width 16 height 10
